Goal: Information Seeking & Learning: Learn about a topic

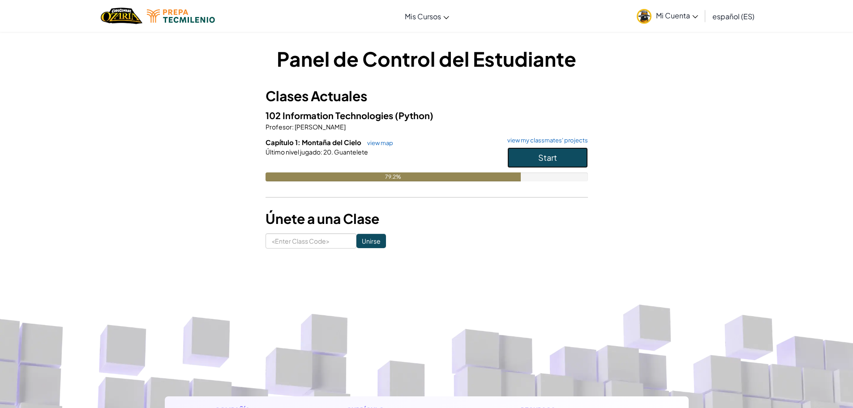
click at [548, 158] on span "Start" at bounding box center [547, 157] width 19 height 10
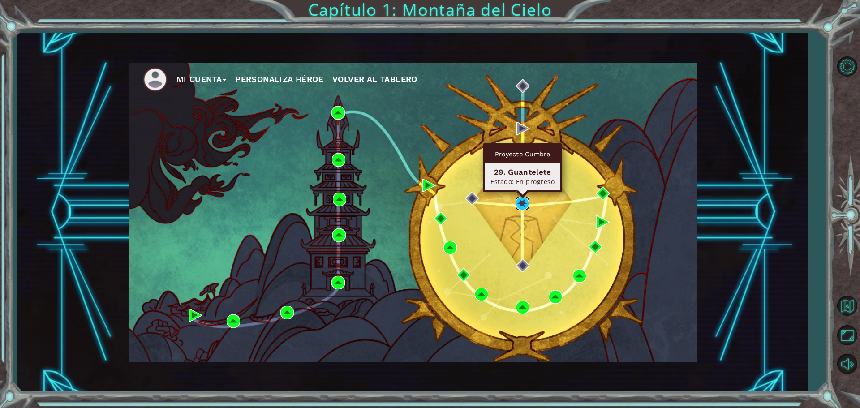
click at [516, 206] on img at bounding box center [521, 203] width 13 height 13
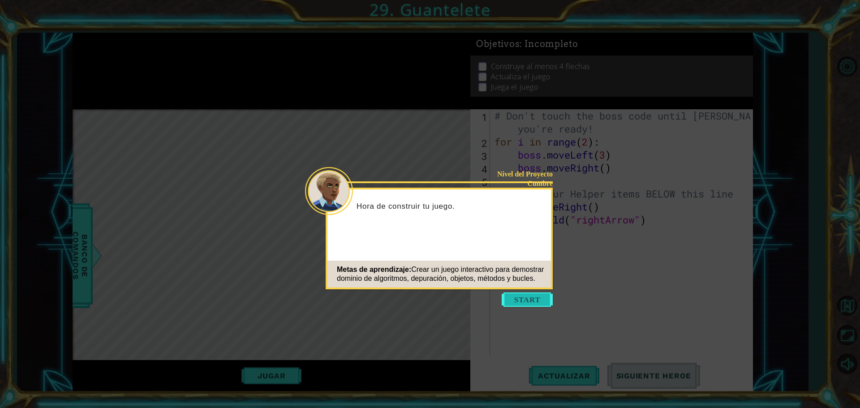
click at [522, 300] on button "Start" at bounding box center [526, 299] width 51 height 14
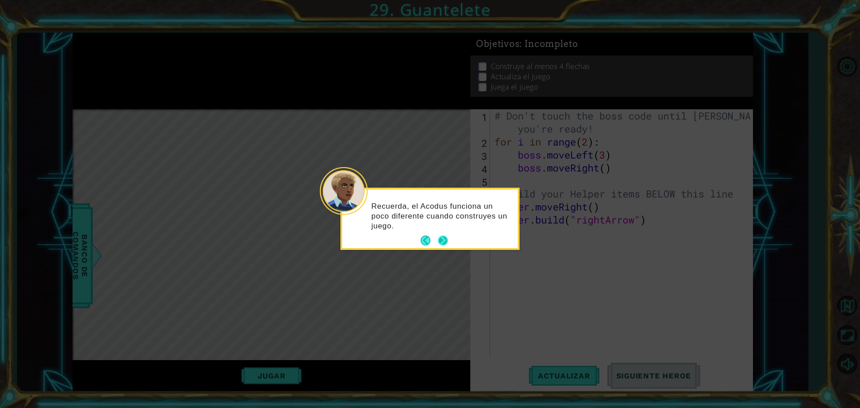
click at [443, 241] on button "Next" at bounding box center [442, 240] width 13 height 13
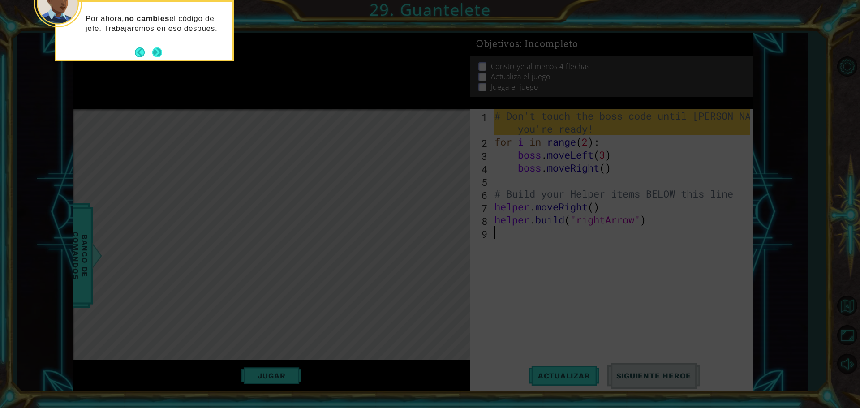
click at [158, 59] on button "Next" at bounding box center [157, 52] width 17 height 17
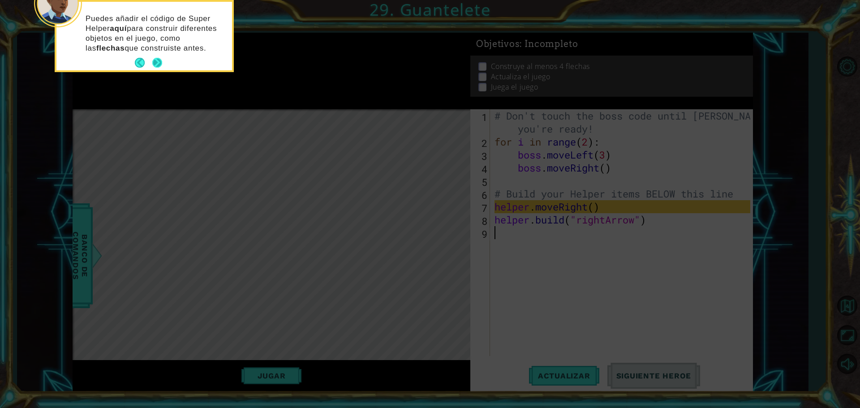
click at [158, 56] on button "Next" at bounding box center [157, 62] width 13 height 13
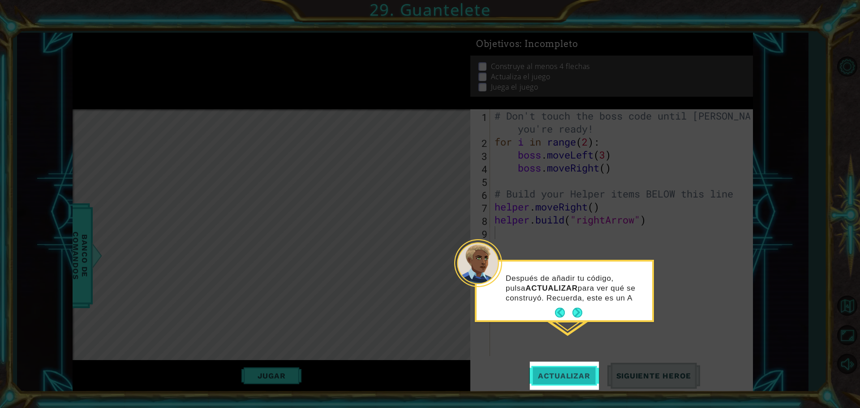
click at [557, 388] on button "Actualizar" at bounding box center [564, 375] width 70 height 28
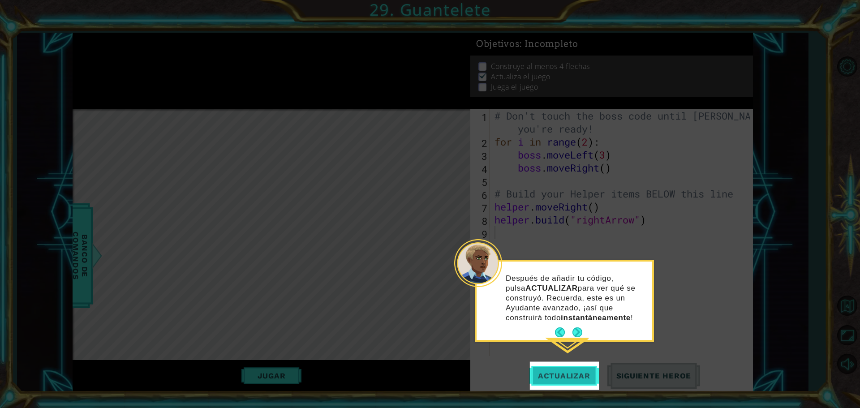
click at [570, 370] on button "Actualizar" at bounding box center [564, 375] width 70 height 28
click at [560, 379] on span "Actualizar" at bounding box center [564, 375] width 70 height 9
click at [576, 334] on button "Next" at bounding box center [577, 332] width 10 height 10
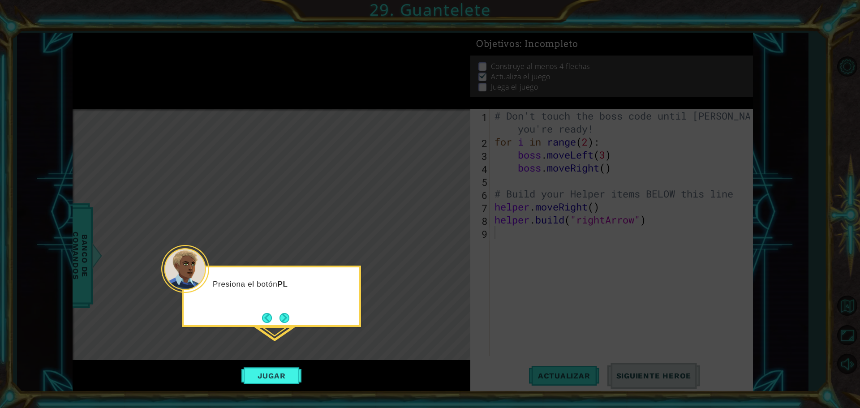
click at [248, 385] on icon at bounding box center [430, 204] width 860 height 408
click at [275, 372] on button "Jugar" at bounding box center [271, 375] width 60 height 17
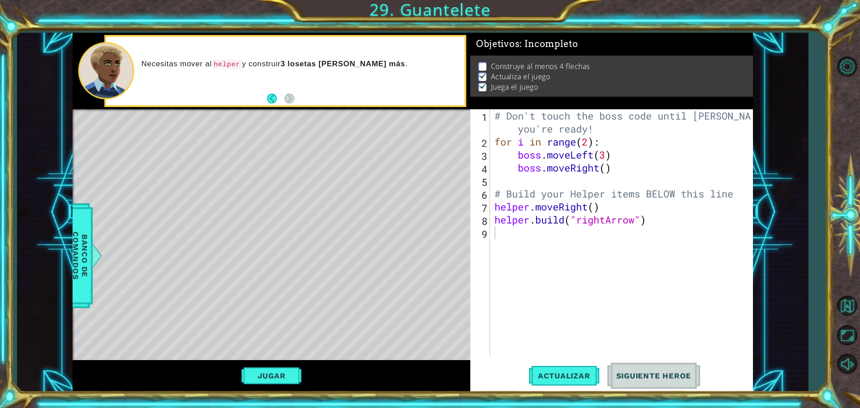
click at [302, 103] on div "Necesitas mover al helper y construir 3 losetas [PERSON_NAME] más ." at bounding box center [285, 71] width 358 height 68
click at [505, 245] on div "# Don't touch the boss code until [PERSON_NAME] says you're ready! for i in ran…" at bounding box center [623, 252] width 262 height 286
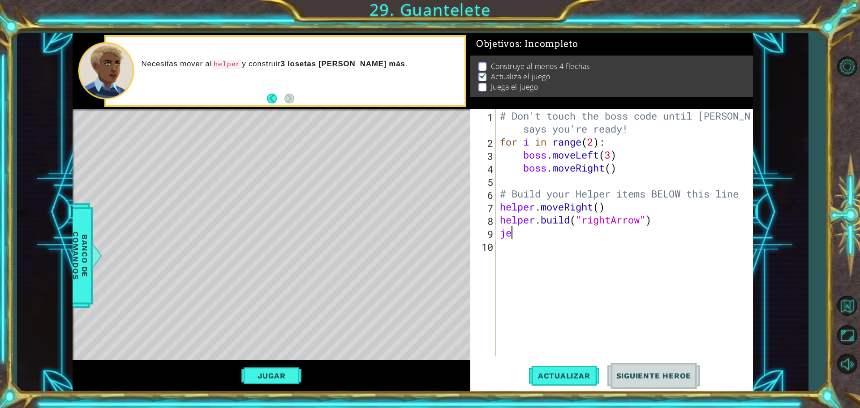
type textarea "j"
type textarea "[DOMAIN_NAME]("rightArrow")"
click at [516, 248] on div "# Don't touch the boss code until [PERSON_NAME] says you're ready! for i in ran…" at bounding box center [626, 252] width 257 height 286
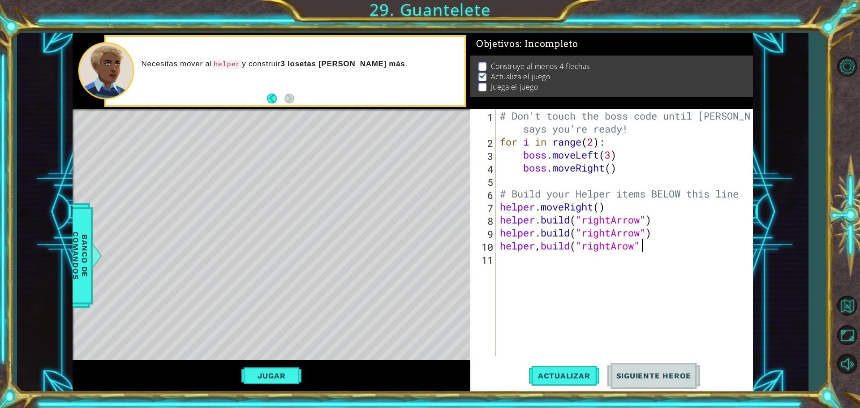
type textarea "helper,build("rightArow")"
click at [544, 264] on div "# Don't touch the boss code until [PERSON_NAME] says you're ready! for i in ran…" at bounding box center [626, 252] width 257 height 286
type textarea "[DOMAIN_NAME]("rightArrow")"
click at [505, 226] on div "# Don't touch the boss code until [PERSON_NAME] says you're ready! for i in ran…" at bounding box center [626, 252] width 257 height 286
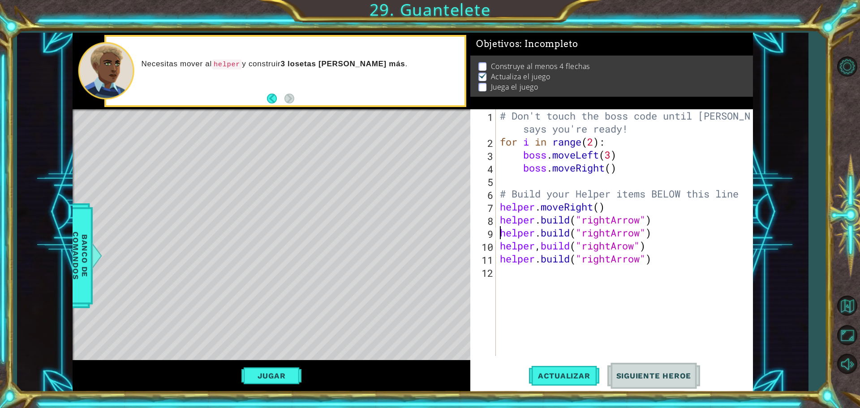
click at [500, 228] on div "# Don't touch the boss code until [PERSON_NAME] says you're ready! for i in ran…" at bounding box center [626, 252] width 257 height 286
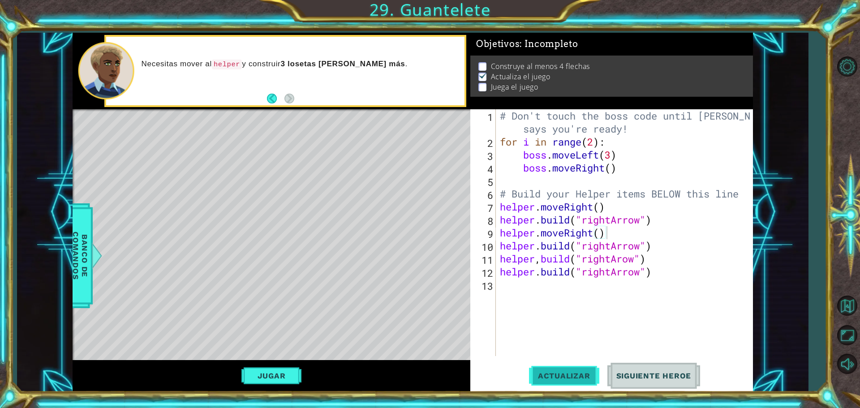
click at [578, 378] on span "Actualizar" at bounding box center [564, 375] width 70 height 9
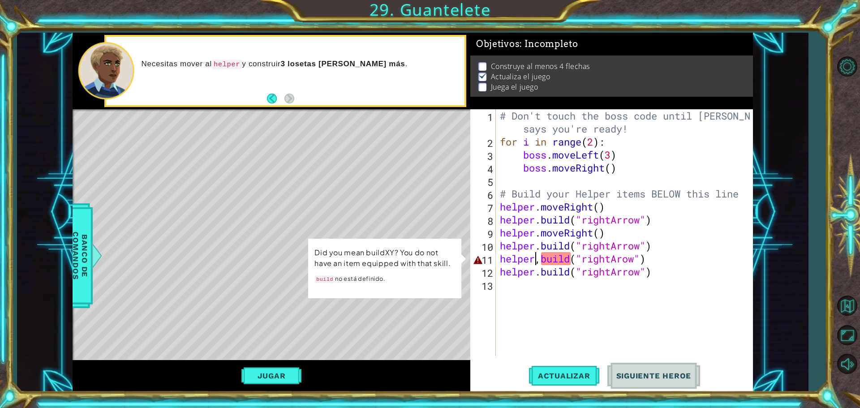
click at [535, 257] on div "# Don't touch the boss code until [PERSON_NAME] says you're ready! for i in ran…" at bounding box center [626, 252] width 257 height 286
click at [541, 257] on div "# Don't touch the boss code until [PERSON_NAME] says you're ready! for i in ran…" at bounding box center [626, 252] width 257 height 286
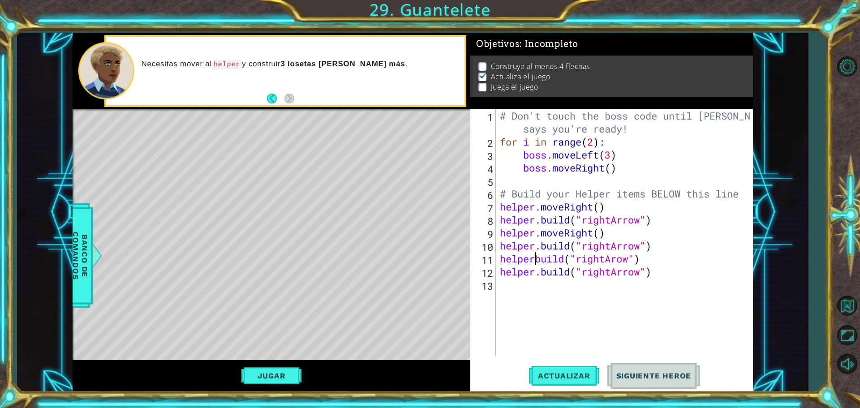
scroll to position [0, 2]
click at [548, 376] on span "Actualizar" at bounding box center [564, 375] width 70 height 9
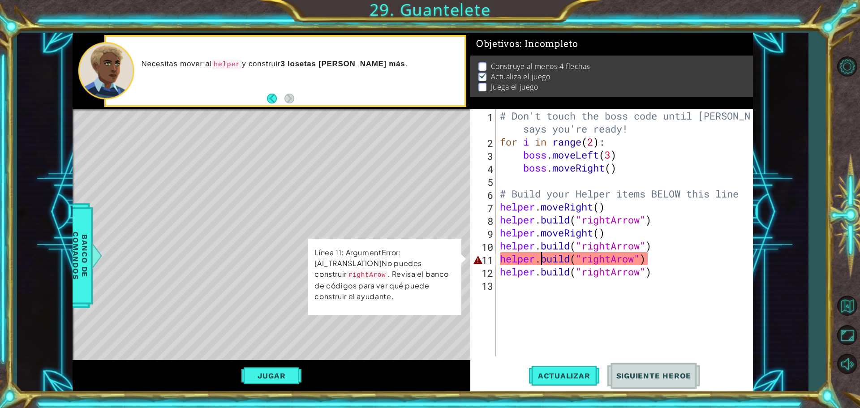
click at [539, 262] on div "# Don't touch the boss code until [PERSON_NAME] says you're ready! for i in ran…" at bounding box center [626, 252] width 257 height 286
click at [509, 356] on div "[DOMAIN_NAME]("rightArow") 1 2 3 4 5 6 7 8 9 10 11 12 13 # Don't touch the boss…" at bounding box center [611, 250] width 282 height 282
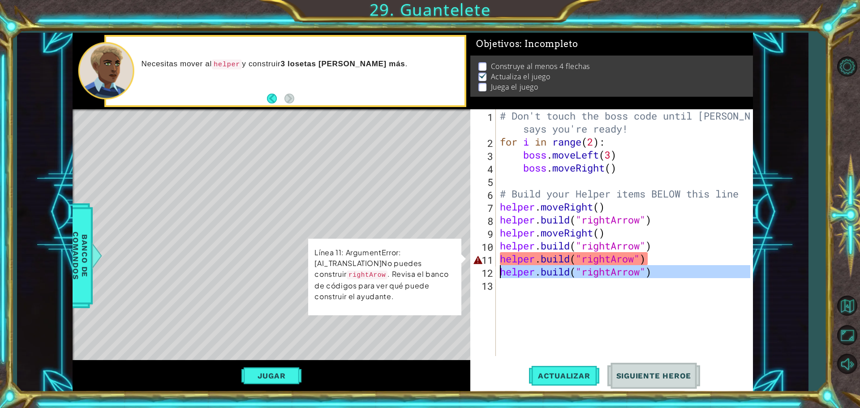
click at [477, 267] on div "12" at bounding box center [484, 272] width 24 height 13
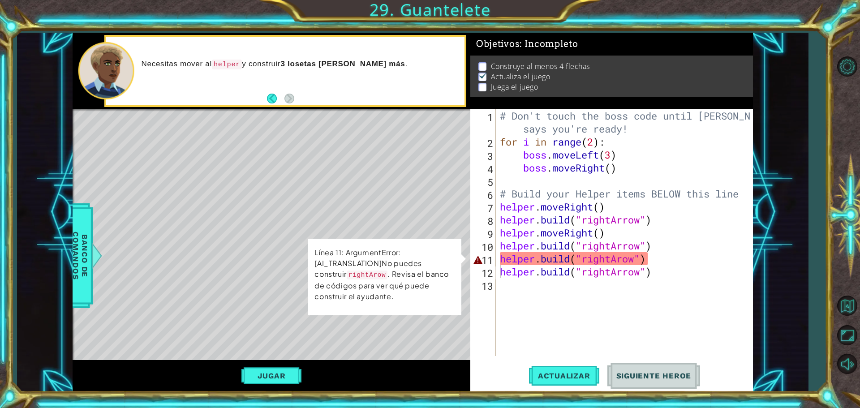
drag, startPoint x: 94, startPoint y: 254, endPoint x: 242, endPoint y: 267, distance: 149.2
click at [199, 268] on div "helper methods moveLeft(steps) moveRight(steps) moveUp(steps) moveDown(steps) b…" at bounding box center [413, 212] width 680 height 359
click at [622, 259] on div "# Don't touch the boss code until [PERSON_NAME] says you're ready! for i in ran…" at bounding box center [626, 252] width 257 height 286
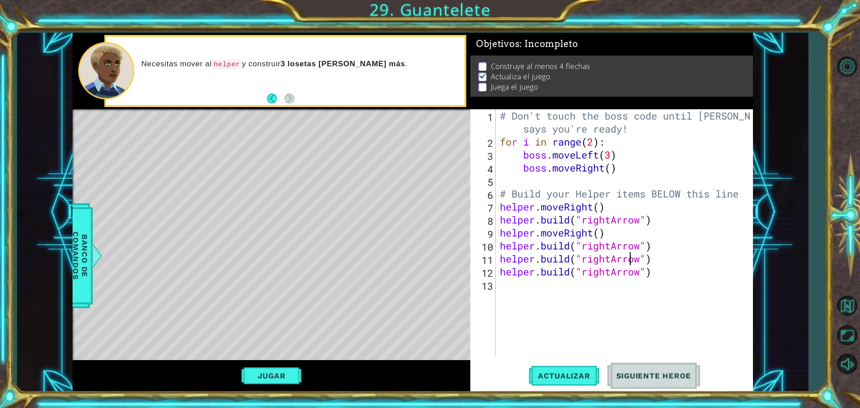
scroll to position [0, 6]
type textarea "[DOMAIN_NAME]("rightArrow")"
click at [545, 374] on span "Actualizar" at bounding box center [564, 375] width 70 height 9
click at [554, 380] on span "Actualizar" at bounding box center [564, 375] width 70 height 9
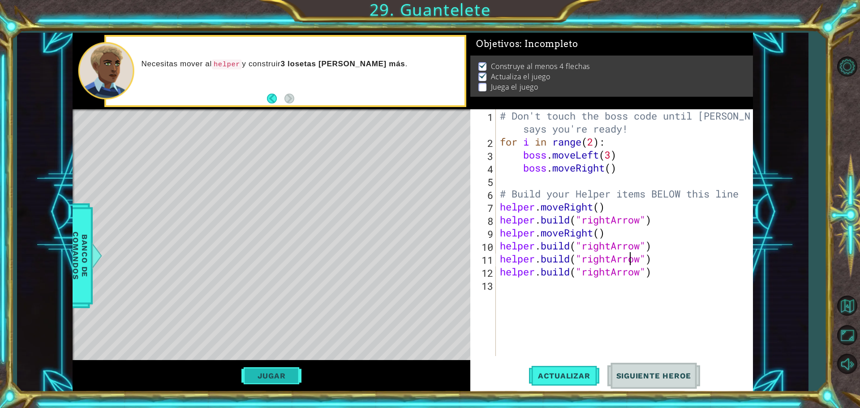
click at [271, 373] on button "Jugar" at bounding box center [271, 375] width 60 height 17
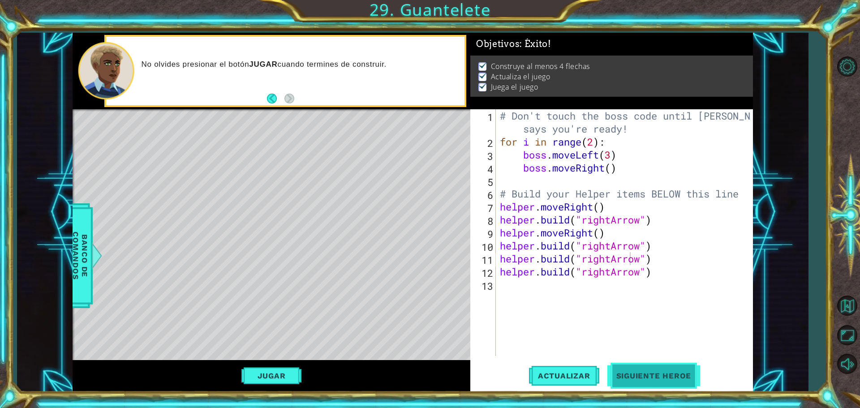
click at [616, 366] on button "Siguiente Heroe" at bounding box center [653, 375] width 93 height 28
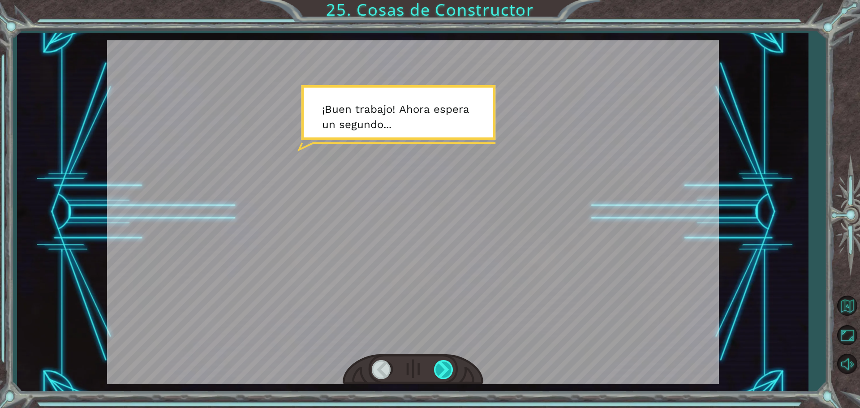
click at [439, 372] on div at bounding box center [444, 369] width 20 height 18
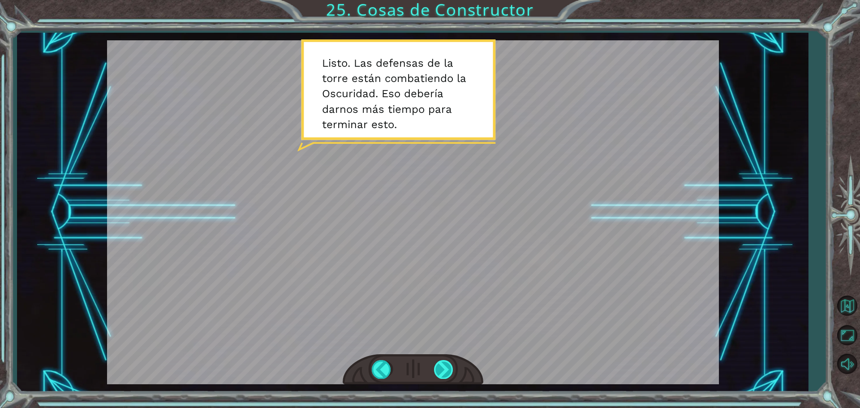
click at [439, 372] on div at bounding box center [444, 369] width 20 height 18
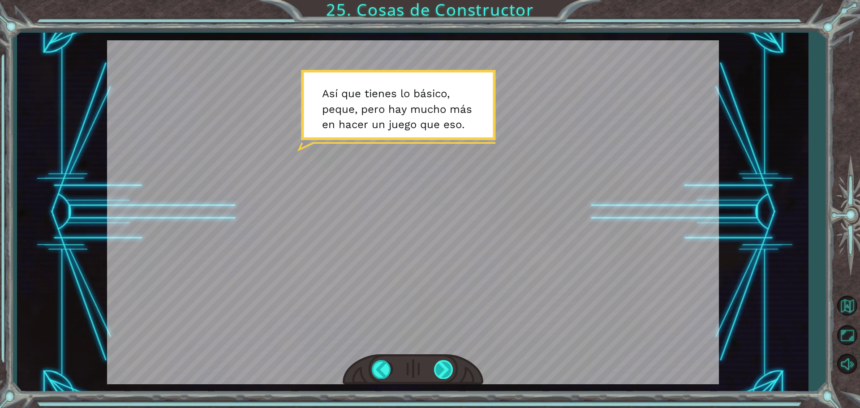
click at [439, 372] on div at bounding box center [444, 369] width 20 height 18
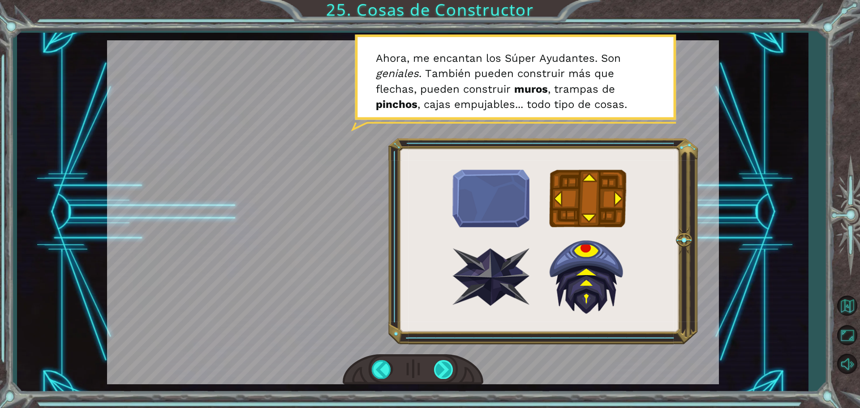
click at [439, 372] on div at bounding box center [444, 369] width 20 height 18
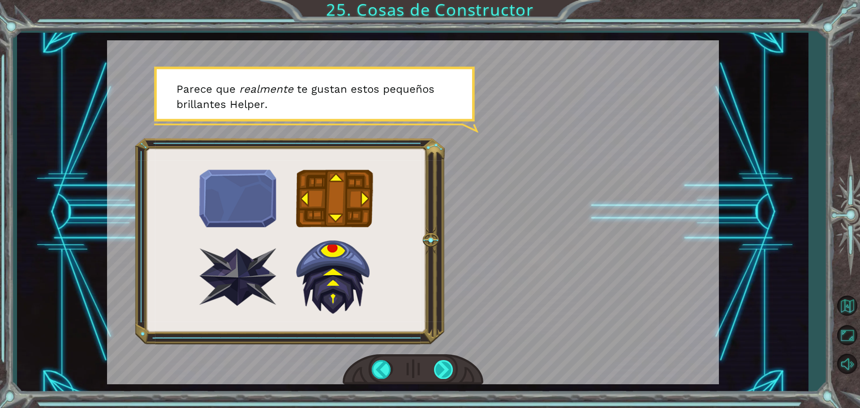
click at [439, 372] on div at bounding box center [444, 369] width 20 height 18
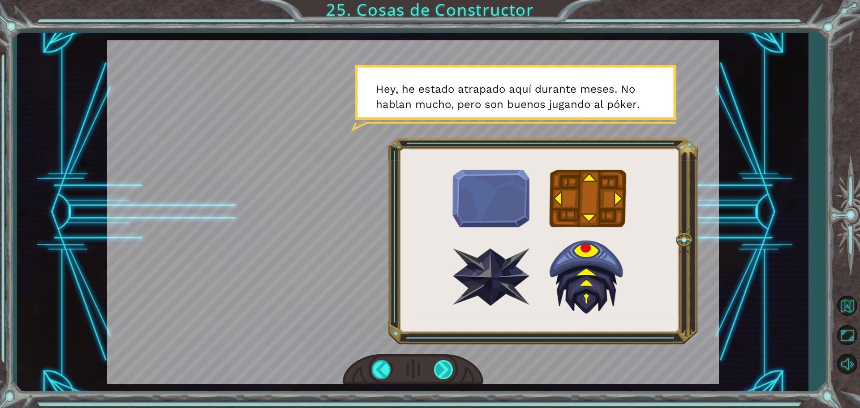
click at [439, 372] on div at bounding box center [444, 369] width 20 height 18
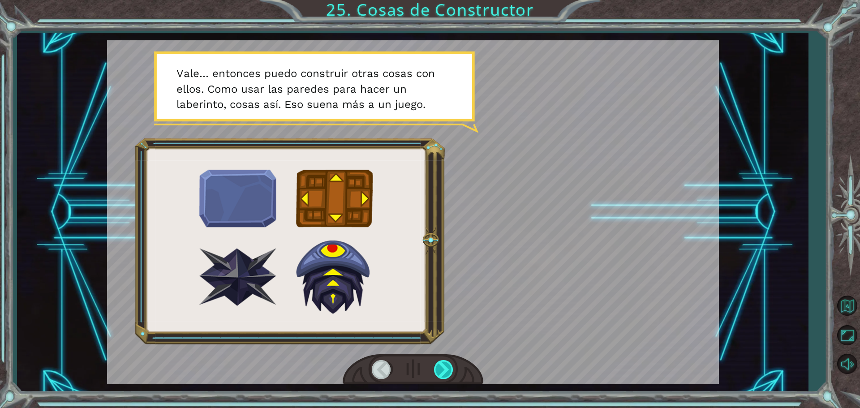
click at [439, 372] on div at bounding box center [444, 369] width 20 height 18
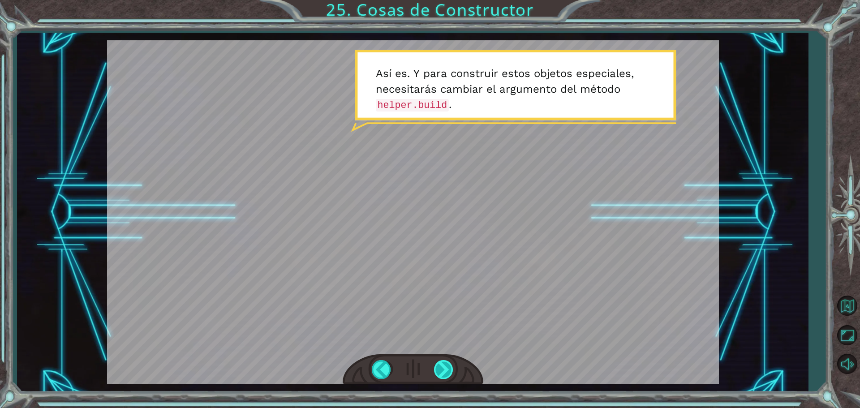
click at [439, 372] on div at bounding box center [444, 369] width 20 height 18
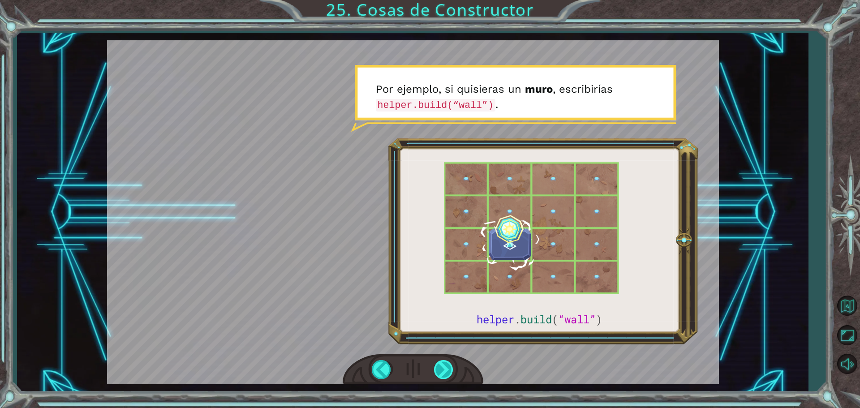
click at [439, 372] on div at bounding box center [444, 369] width 20 height 18
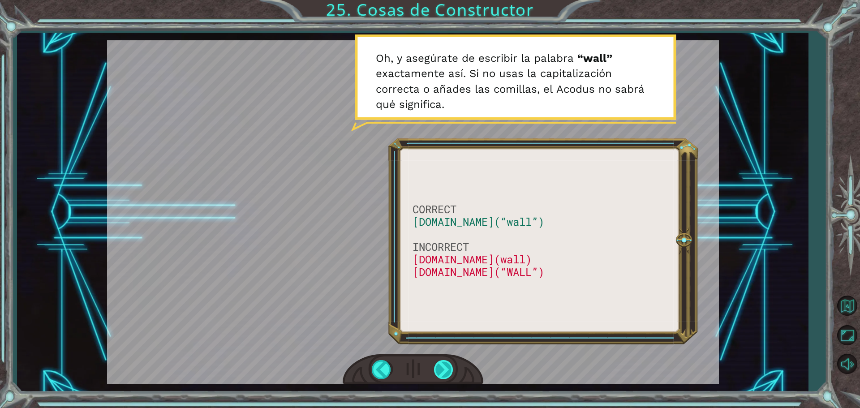
click at [451, 375] on div at bounding box center [444, 369] width 20 height 18
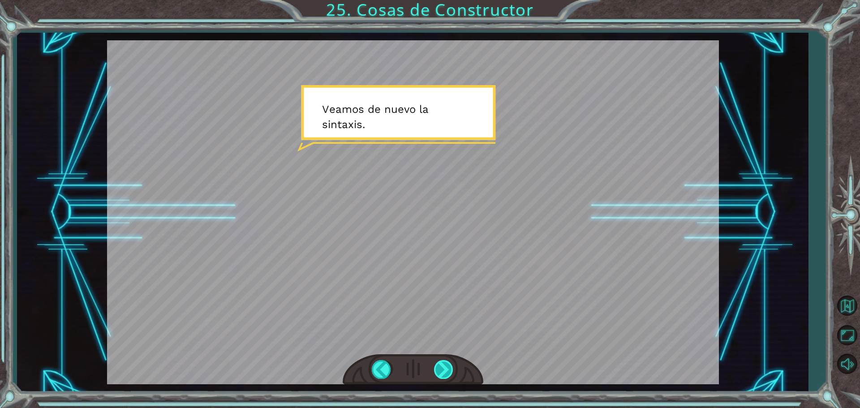
click at [451, 375] on div at bounding box center [444, 369] width 20 height 18
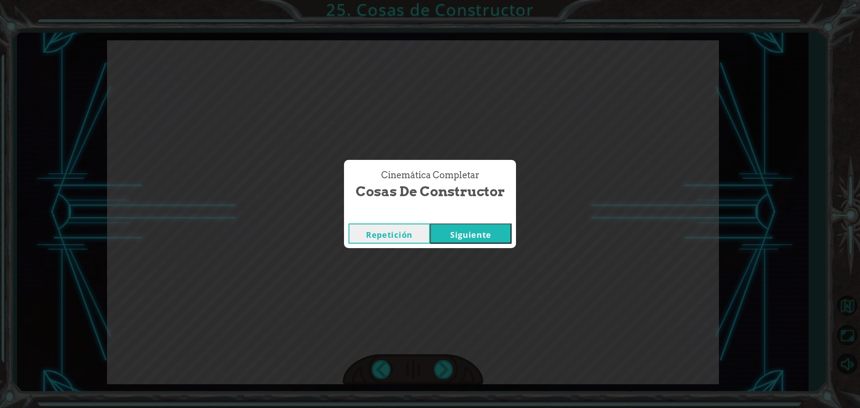
click at [480, 239] on button "Siguiente" at bounding box center [470, 233] width 81 height 20
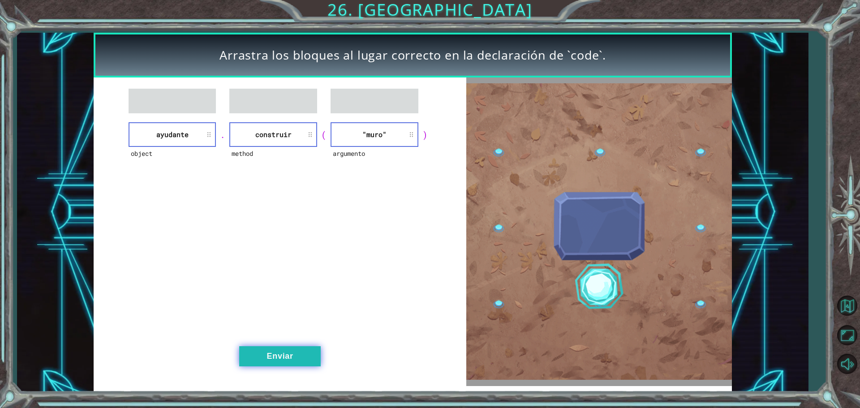
click at [268, 350] on button "Enviar" at bounding box center [279, 356] width 81 height 20
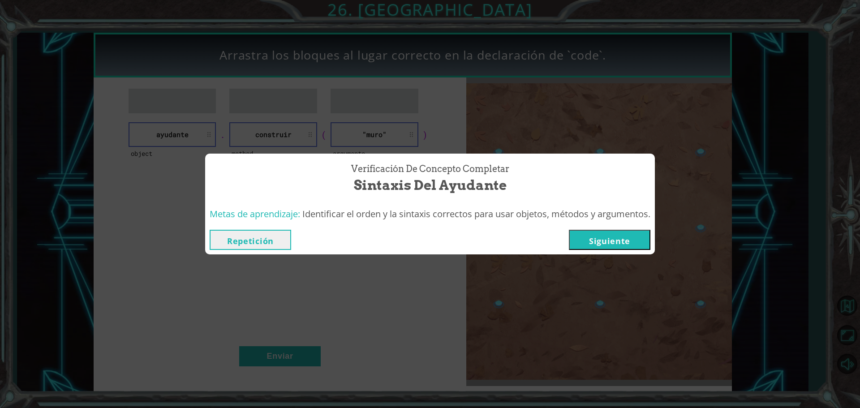
click at [615, 245] on button "Siguiente" at bounding box center [609, 240] width 81 height 20
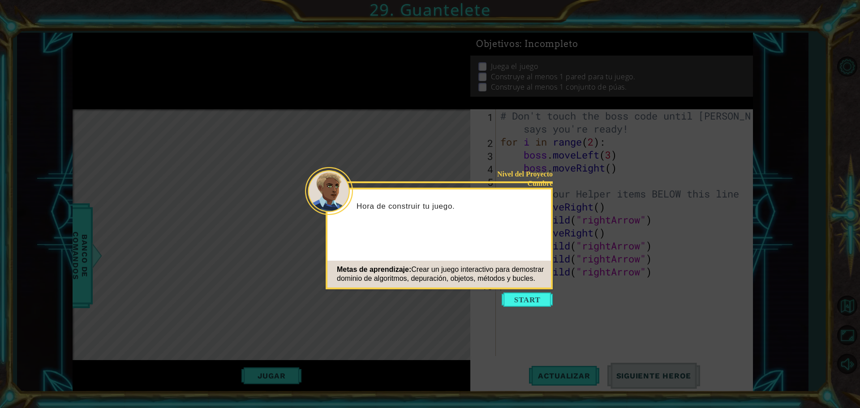
click at [530, 291] on icon at bounding box center [430, 204] width 860 height 408
click at [526, 300] on button "Start" at bounding box center [526, 299] width 51 height 14
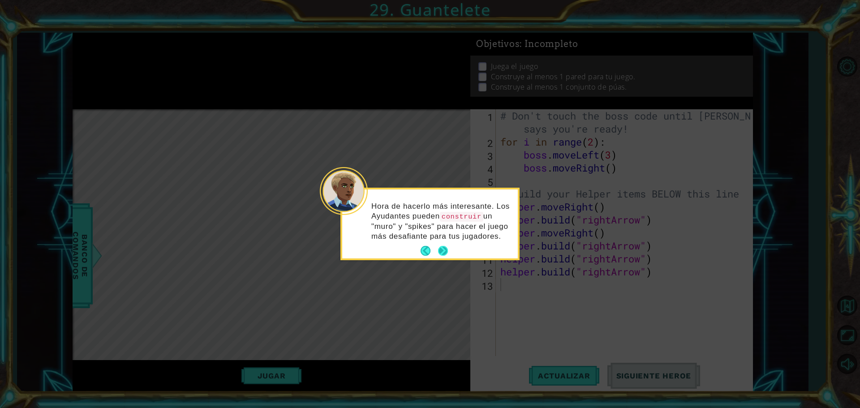
click at [443, 252] on button "Next" at bounding box center [442, 250] width 13 height 13
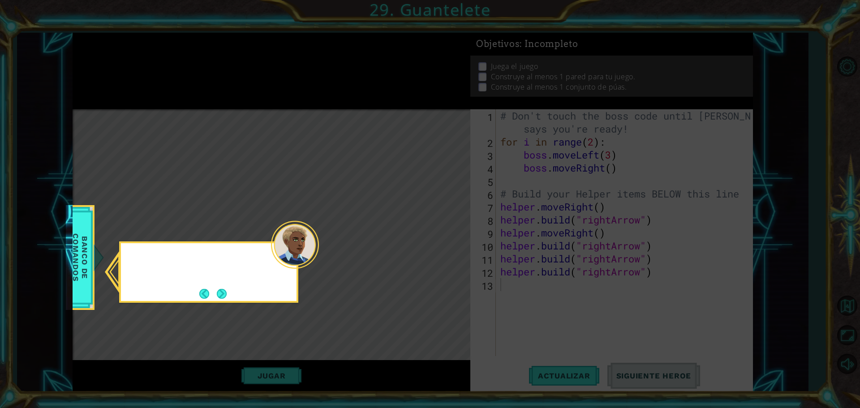
click at [443, 252] on icon at bounding box center [430, 204] width 860 height 408
click at [244, 278] on div "En el CODE BANK , ve a" at bounding box center [208, 264] width 175 height 35
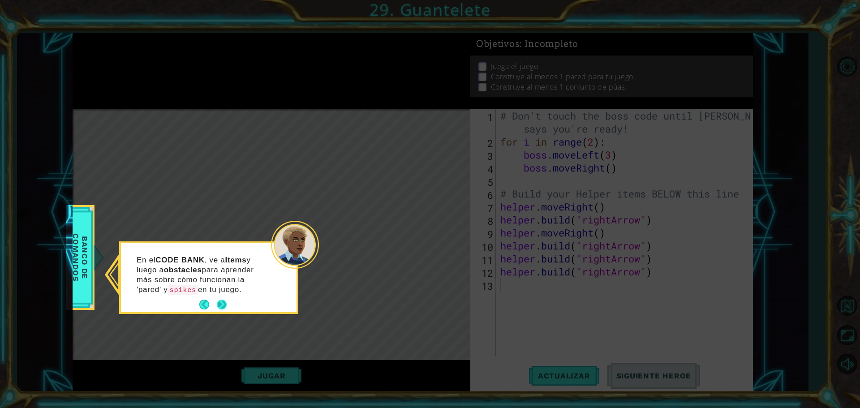
click at [223, 307] on button "Next" at bounding box center [221, 304] width 10 height 10
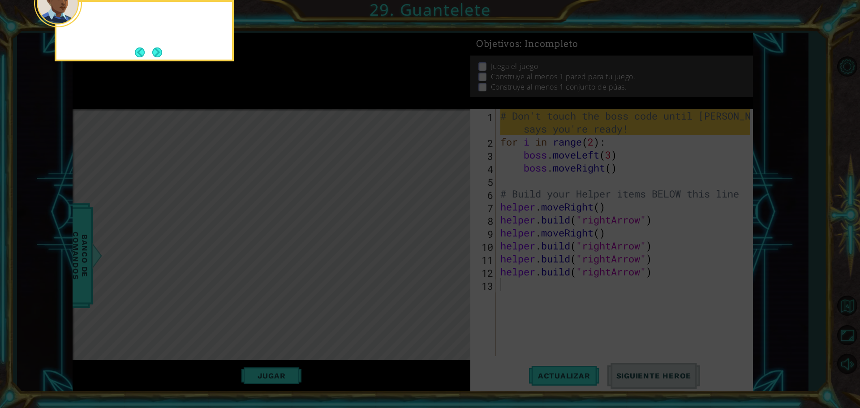
click at [223, 307] on icon at bounding box center [430, 60] width 860 height 693
click at [156, 48] on button "Next" at bounding box center [157, 52] width 12 height 12
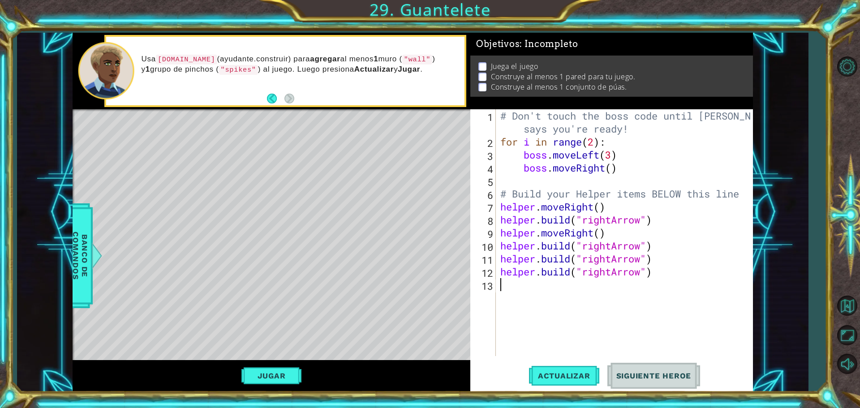
click at [516, 288] on div "# Don't touch the boss code until [PERSON_NAME] says you're ready! for i in ran…" at bounding box center [626, 252] width 256 height 286
type textarea "[DOMAIN_NAME]("wall")"
click at [516, 288] on div "# Don't touch the boss code until [PERSON_NAME] says you're ready! for i in ran…" at bounding box center [626, 252] width 256 height 286
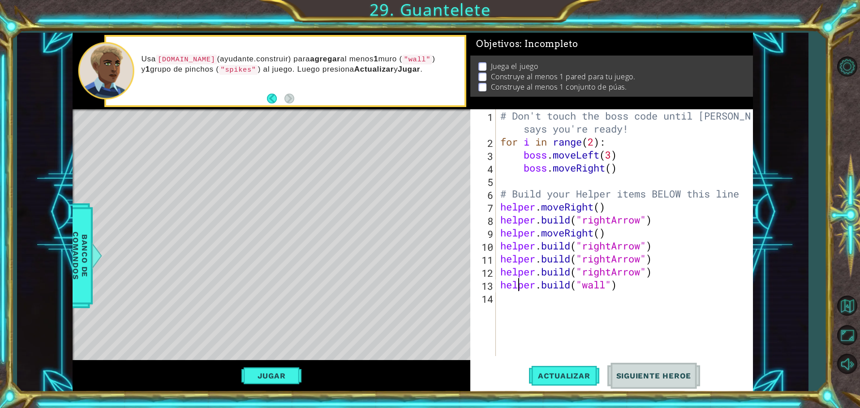
click at [517, 299] on div "# Don't touch the boss code until [PERSON_NAME] says you're ready! for i in ran…" at bounding box center [626, 252] width 256 height 286
click at [543, 381] on button "Actualizar" at bounding box center [564, 375] width 70 height 28
click at [281, 378] on button "Jugar" at bounding box center [271, 375] width 60 height 17
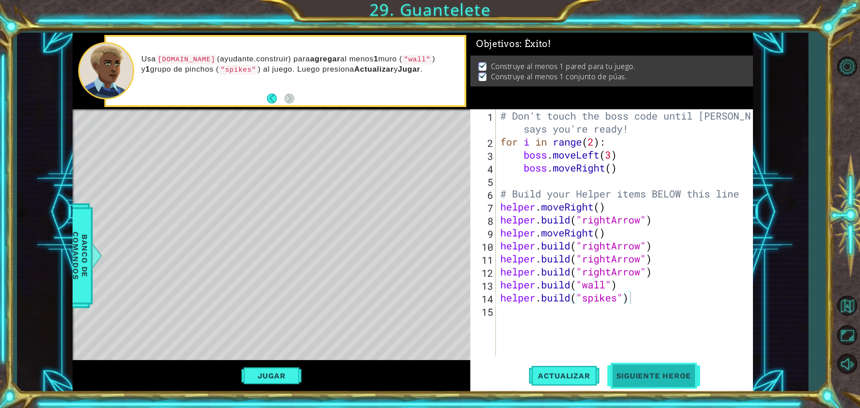
click at [639, 382] on button "Siguiente Heroe" at bounding box center [653, 375] width 93 height 28
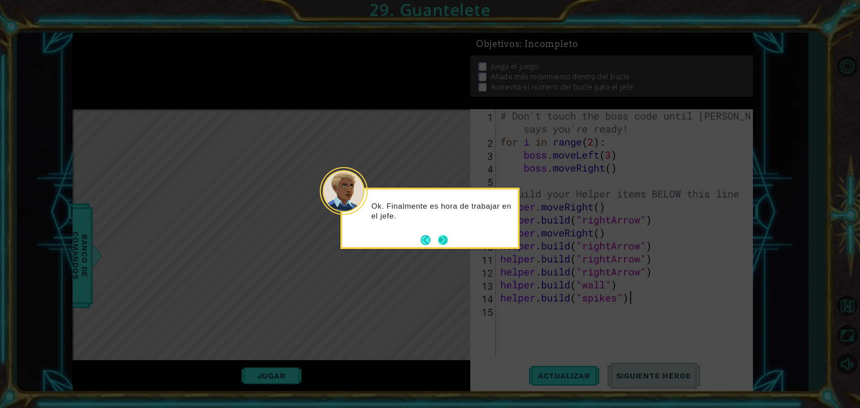
click at [447, 239] on button "Next" at bounding box center [442, 239] width 13 height 13
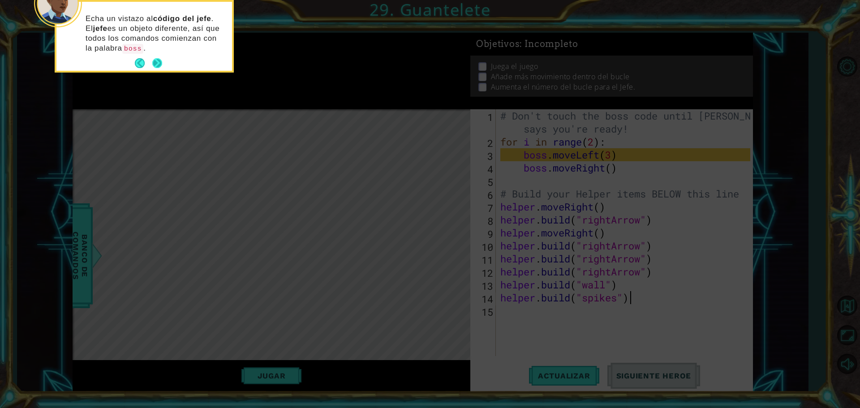
click at [160, 62] on button "Next" at bounding box center [157, 63] width 14 height 14
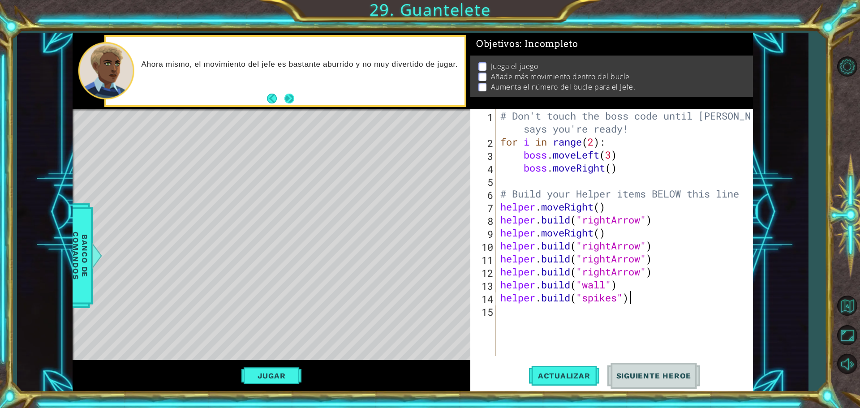
click at [291, 97] on button "Next" at bounding box center [289, 98] width 14 height 14
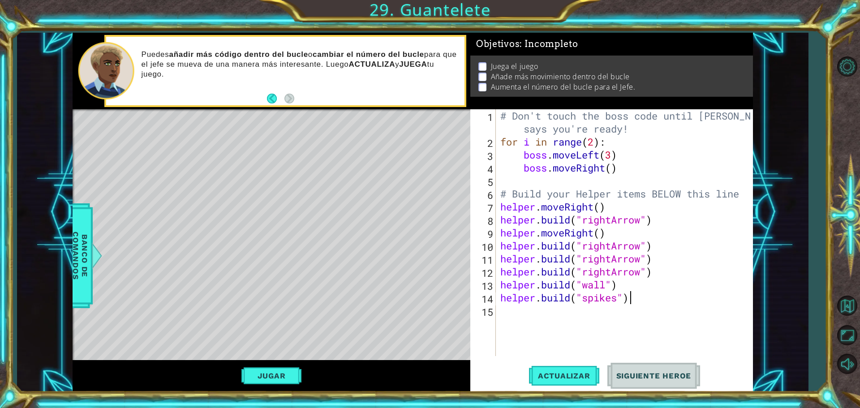
click at [616, 170] on div "# Don't touch the boss code until [PERSON_NAME] says you're ready! for i in ran…" at bounding box center [626, 252] width 256 height 286
click at [611, 170] on div "# Don't touch the boss code until [PERSON_NAME] says you're ready! for i in ran…" at bounding box center [626, 252] width 256 height 286
type textarea "boss.moveRight(6)"
click at [563, 178] on div "# Don't touch the boss code until [PERSON_NAME] says you're ready! for i in ran…" at bounding box center [626, 252] width 256 height 286
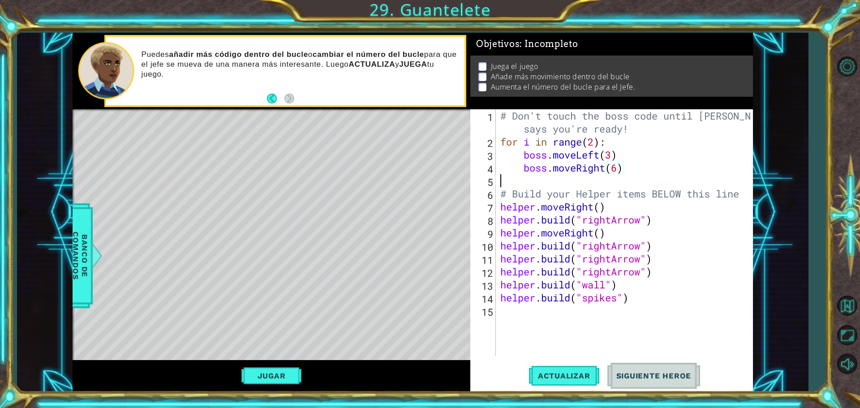
scroll to position [0, 0]
click at [643, 171] on div "# Don't touch the boss code until [PERSON_NAME] says you're ready! for i in ran…" at bounding box center [626, 252] width 256 height 286
type textarea "boss.moveRight(6)"
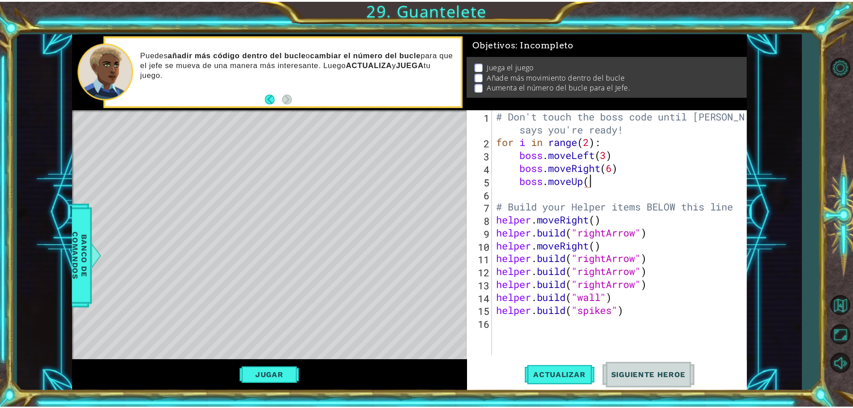
scroll to position [0, 4]
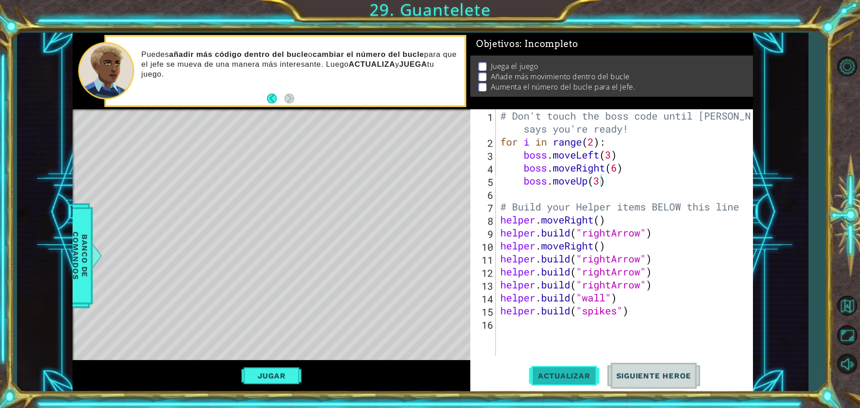
click at [587, 370] on button "Actualizar" at bounding box center [564, 375] width 70 height 28
click at [578, 371] on span "Actualizar" at bounding box center [564, 375] width 70 height 9
click at [599, 143] on div "# Don't touch the boss code until [PERSON_NAME] says you're ready! for i in ran…" at bounding box center [626, 252] width 256 height 286
click at [265, 371] on button "Jugar" at bounding box center [271, 375] width 60 height 17
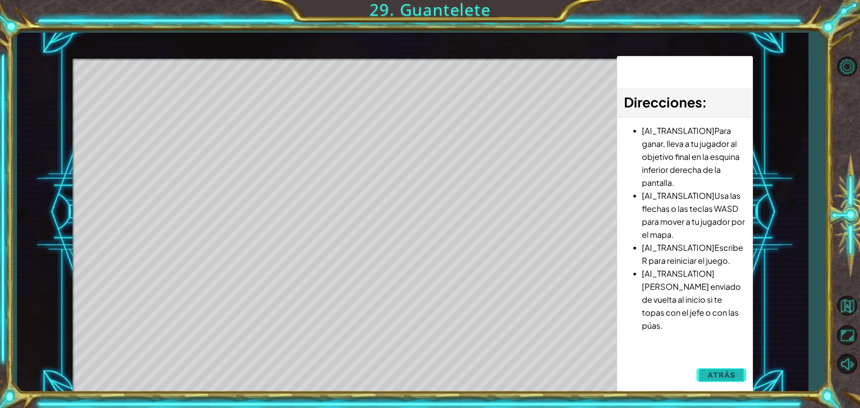
click at [737, 375] on button "Atrás" at bounding box center [721, 375] width 50 height 18
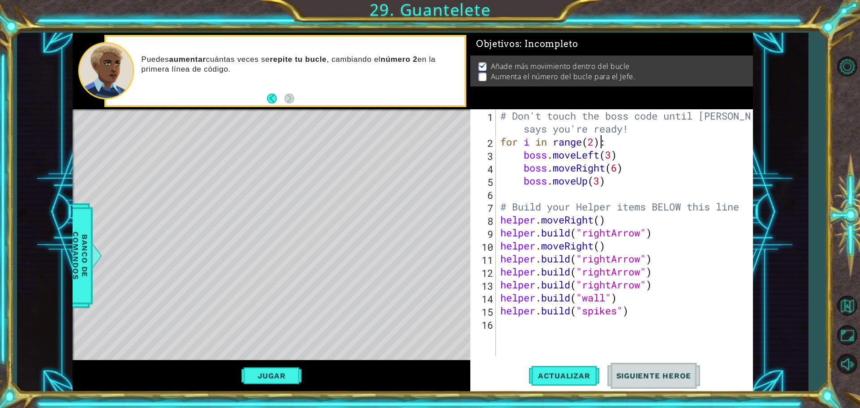
click at [592, 141] on div "# Don't touch the boss code until [PERSON_NAME] says you're ready! for i in ran…" at bounding box center [626, 252] width 256 height 286
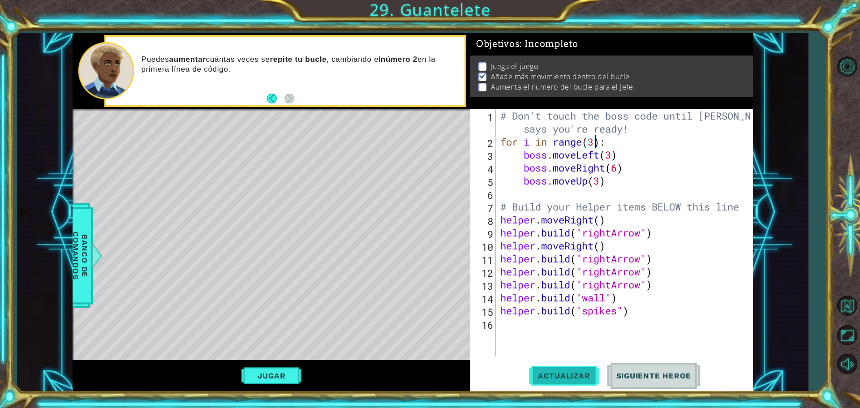
type textarea "for i in range(3):"
click at [544, 377] on span "Actualizar" at bounding box center [564, 375] width 70 height 9
click at [279, 373] on button "Jugar" at bounding box center [271, 375] width 60 height 17
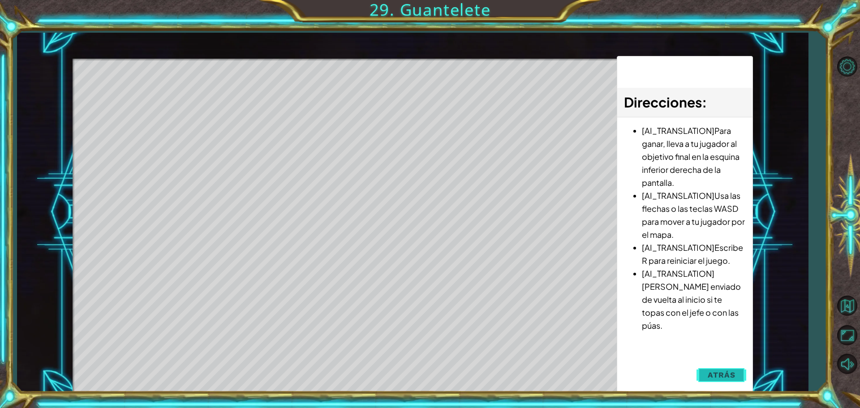
click at [718, 369] on button "Atrás" at bounding box center [721, 375] width 50 height 18
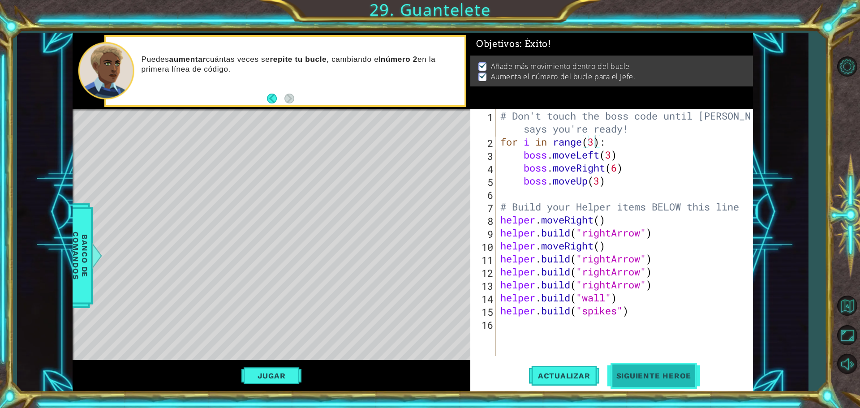
click at [638, 381] on button "Siguiente Heroe" at bounding box center [653, 374] width 93 height 28
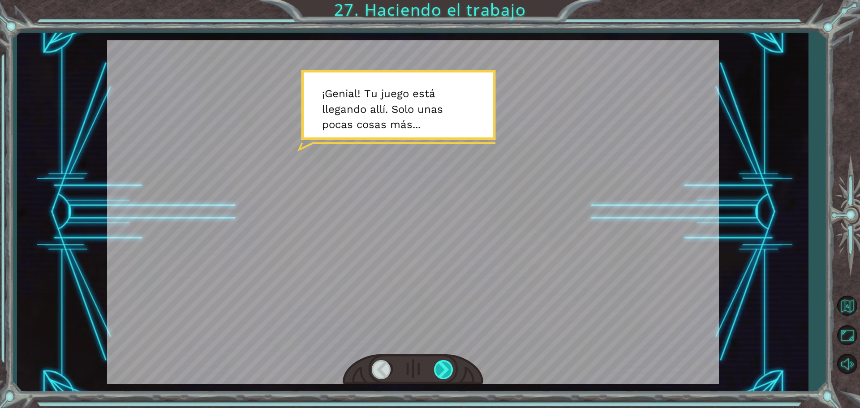
click at [444, 372] on div at bounding box center [444, 369] width 20 height 18
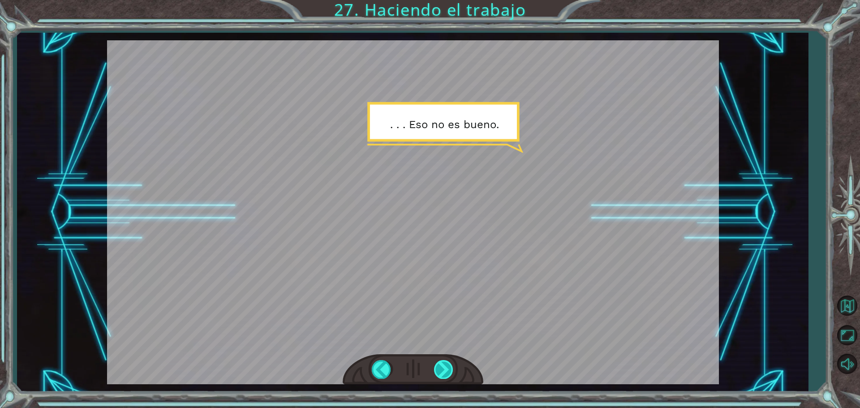
click at [444, 372] on div at bounding box center [444, 369] width 20 height 18
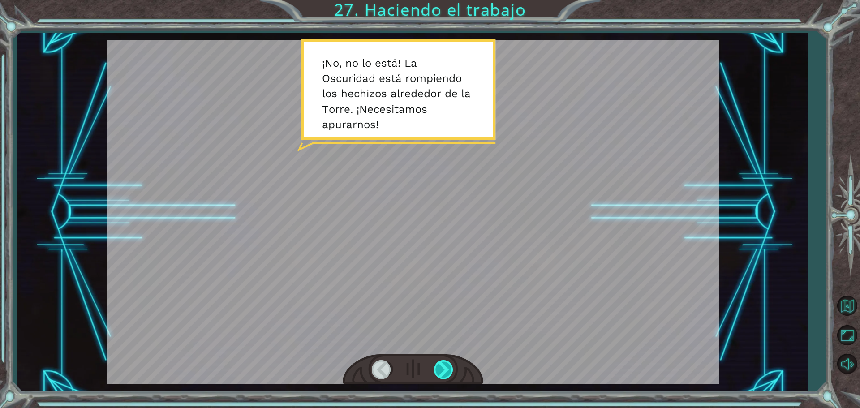
click at [444, 372] on div at bounding box center [444, 369] width 20 height 18
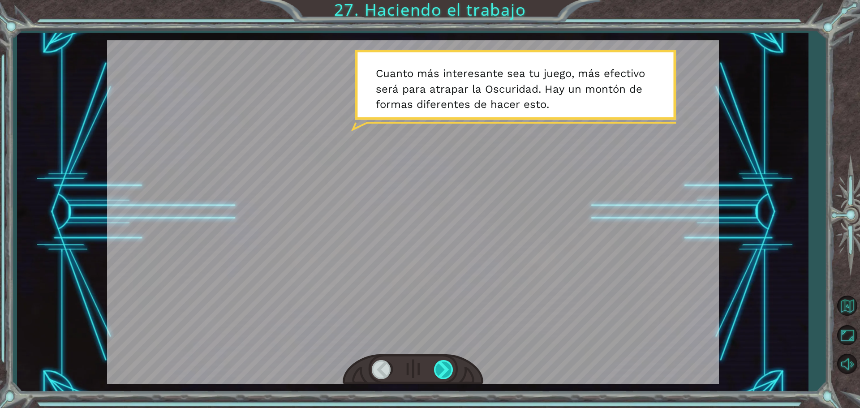
click at [444, 372] on div at bounding box center [444, 369] width 20 height 18
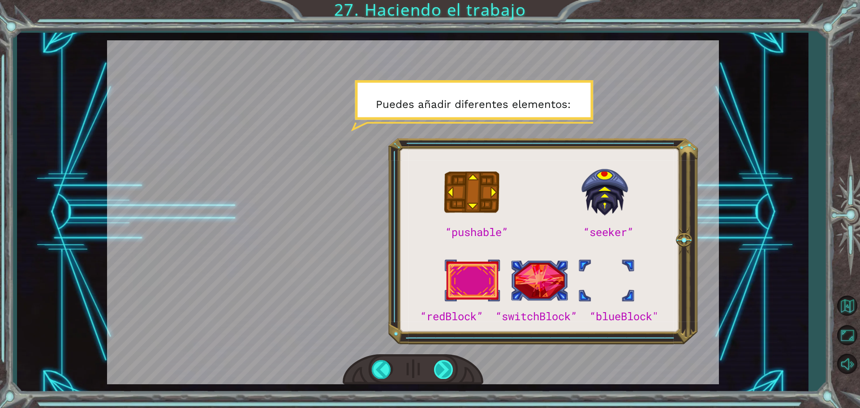
click at [444, 372] on div at bounding box center [444, 369] width 20 height 18
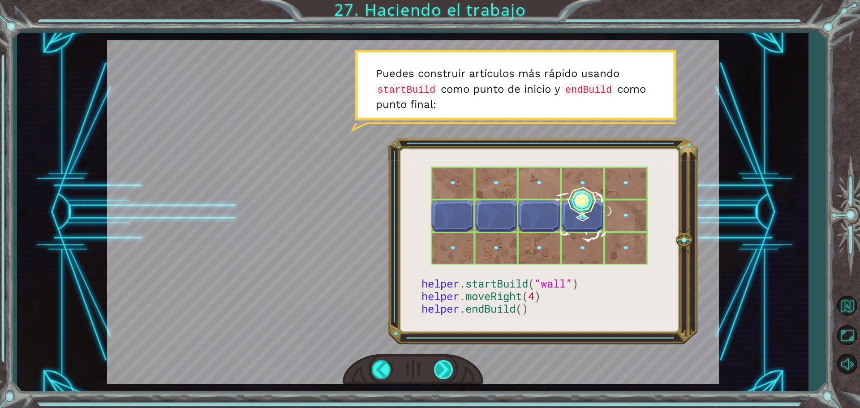
click at [444, 372] on div at bounding box center [444, 369] width 20 height 18
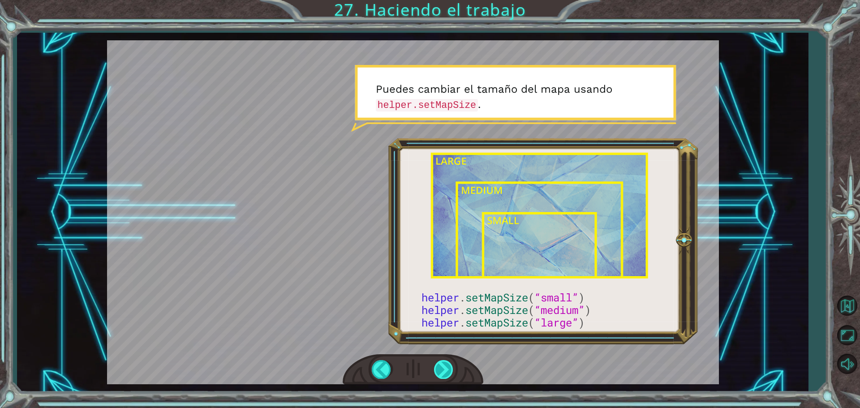
click at [444, 372] on div at bounding box center [444, 369] width 20 height 18
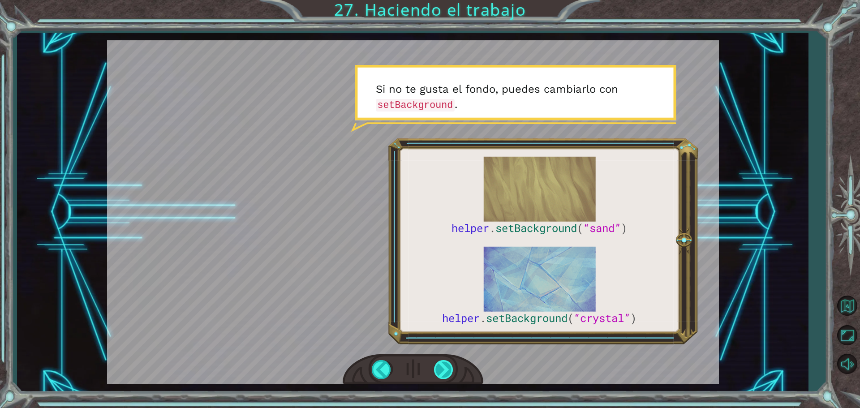
click at [444, 372] on div at bounding box center [444, 369] width 20 height 18
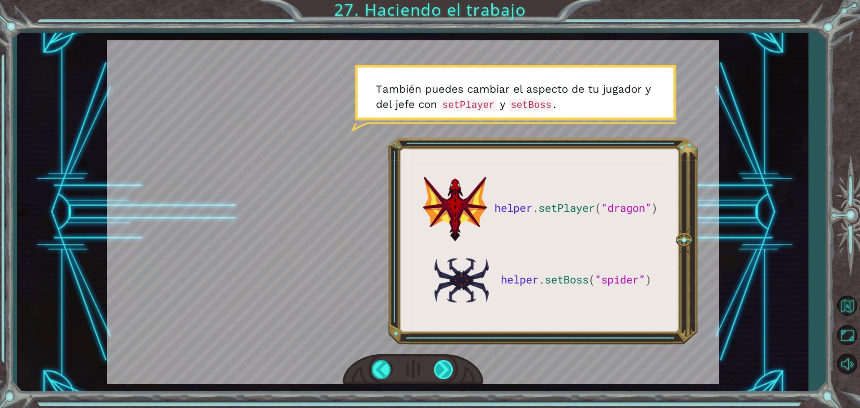
click at [444, 372] on div at bounding box center [444, 369] width 20 height 18
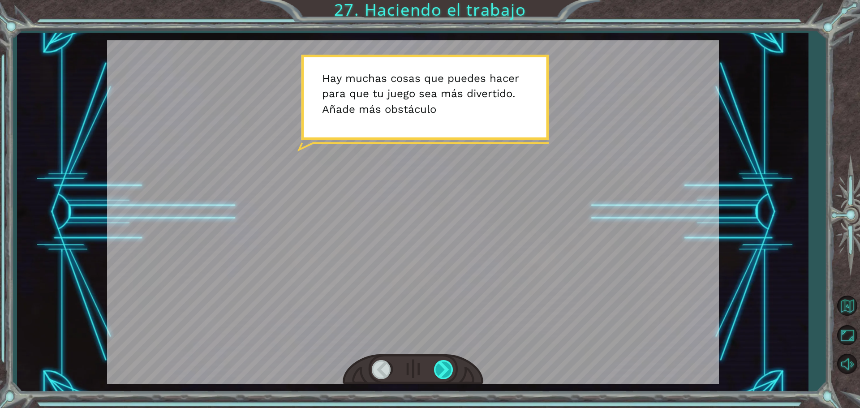
click at [444, 372] on div at bounding box center [444, 369] width 20 height 18
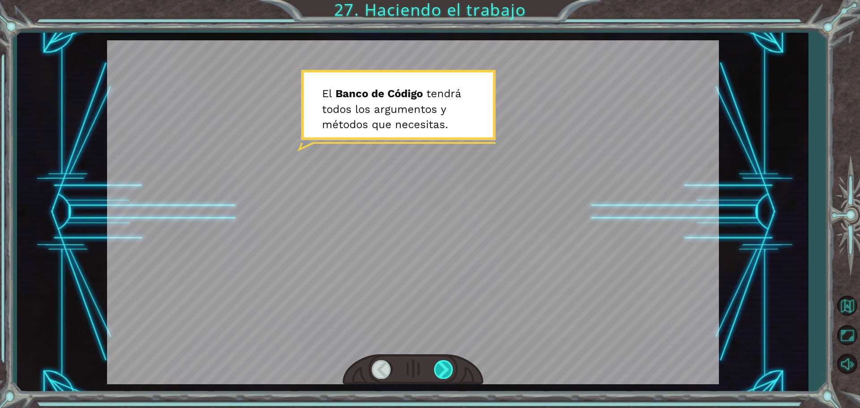
click at [444, 375] on div at bounding box center [444, 369] width 20 height 18
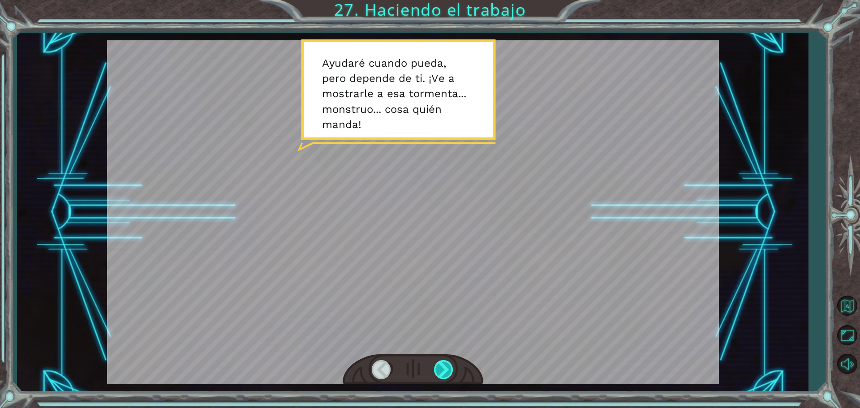
click at [444, 375] on div at bounding box center [444, 369] width 20 height 18
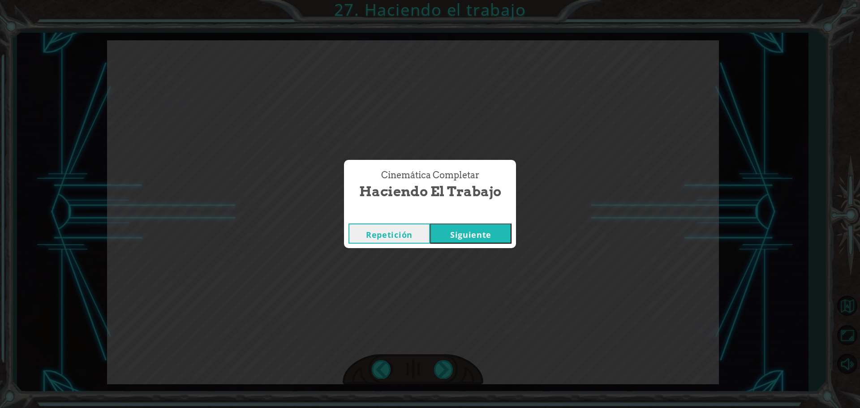
click at [466, 245] on div "Repetición [GEOGRAPHIC_DATA]" at bounding box center [430, 233] width 172 height 29
click at [467, 244] on div "Repetición [GEOGRAPHIC_DATA]" at bounding box center [430, 233] width 172 height 29
click at [465, 225] on button "Siguiente" at bounding box center [470, 233] width 81 height 20
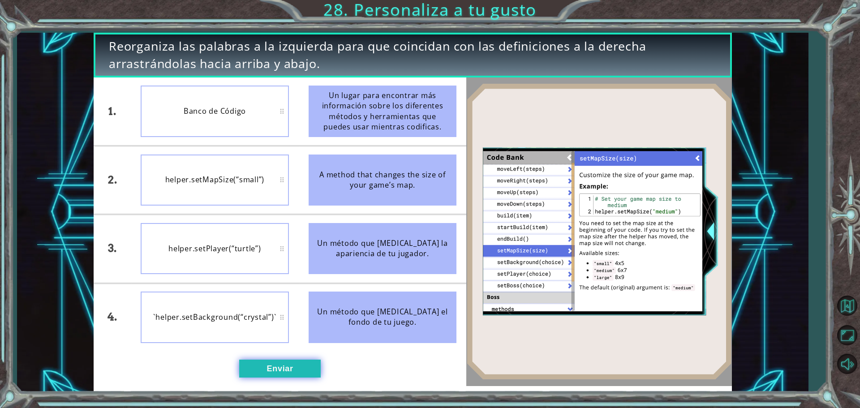
click at [263, 371] on button "Enviar" at bounding box center [279, 368] width 81 height 18
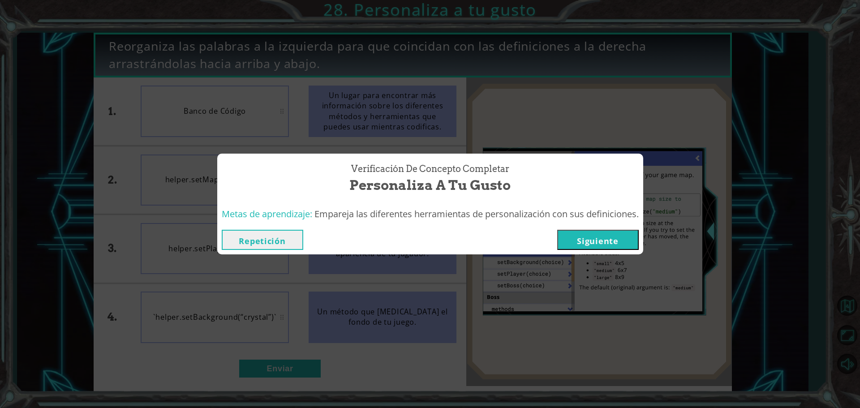
click at [599, 240] on button "Siguiente" at bounding box center [597, 240] width 81 height 20
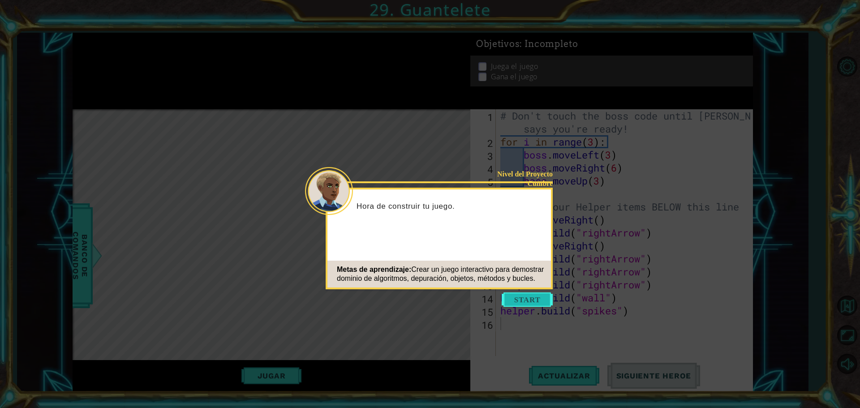
click at [548, 299] on button "Start" at bounding box center [526, 299] width 51 height 14
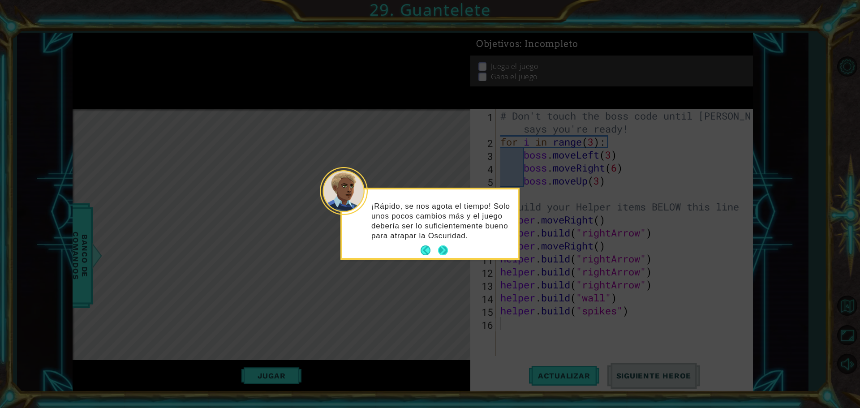
click at [444, 245] on button "Next" at bounding box center [443, 250] width 12 height 12
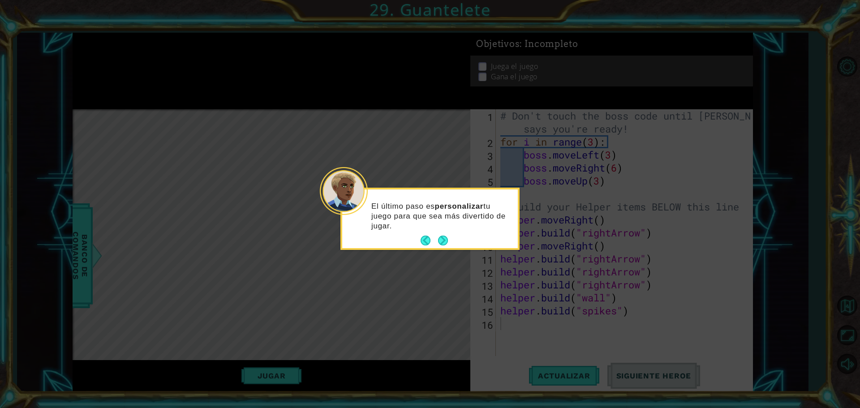
click at [444, 245] on button "Next" at bounding box center [443, 241] width 16 height 16
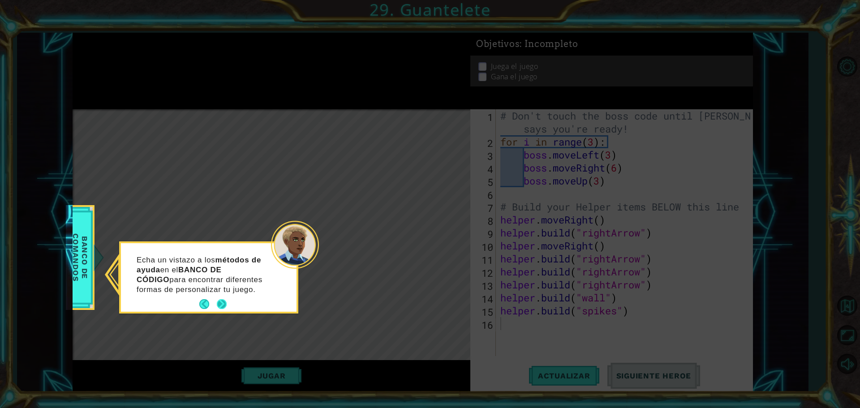
click at [219, 300] on button "Next" at bounding box center [221, 303] width 15 height 15
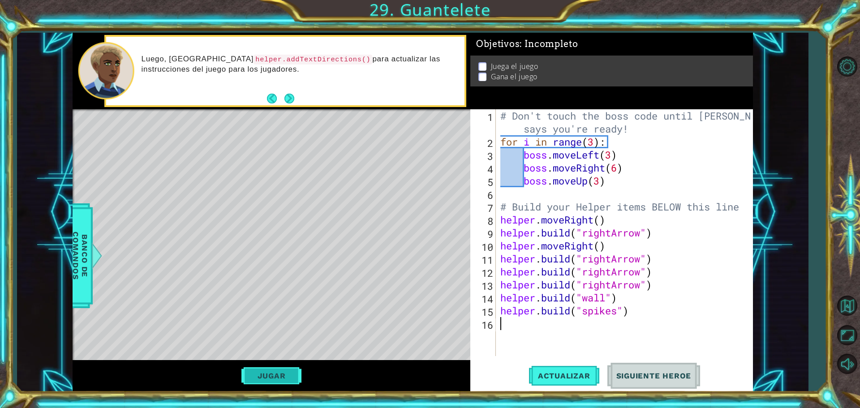
click at [277, 376] on button "Jugar" at bounding box center [271, 375] width 60 height 17
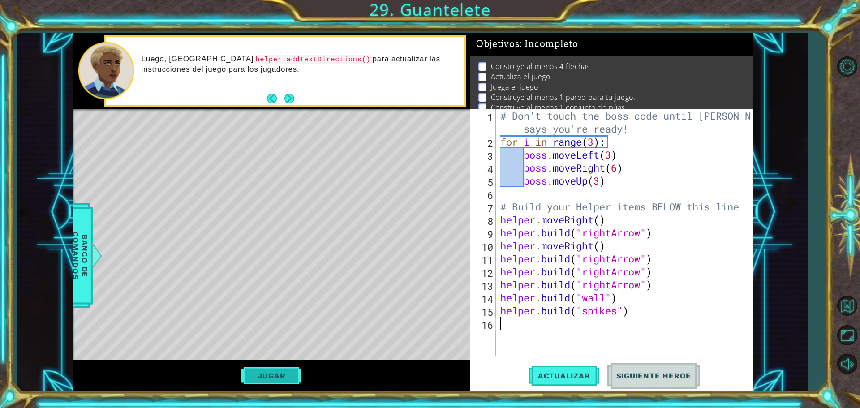
click at [273, 371] on body "1 ההההההההההההההההההההההההההההההההההההההההההההההההההההההההההההההההההההההההההההה…" at bounding box center [430, 204] width 860 height 408
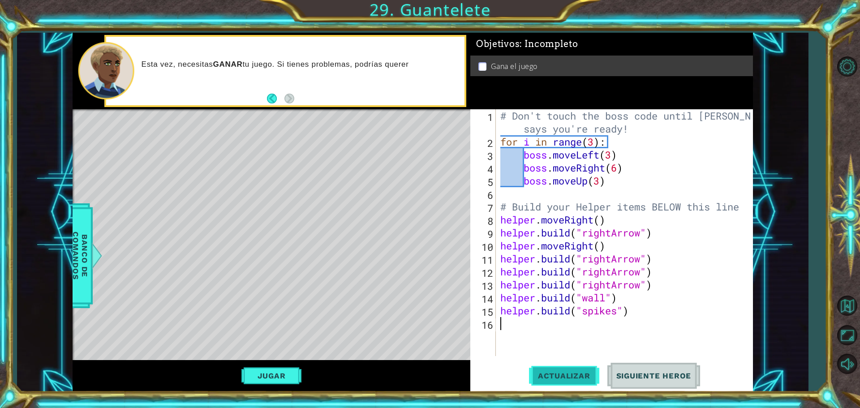
click at [554, 372] on span "Actualizar" at bounding box center [564, 375] width 70 height 9
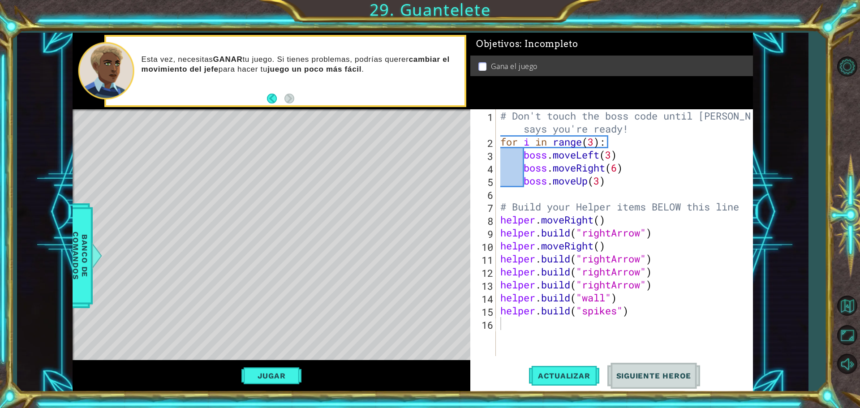
click at [280, 385] on div "Jugar" at bounding box center [272, 376] width 398 height 32
click at [279, 381] on button "Jugar" at bounding box center [271, 375] width 60 height 17
click at [666, 378] on span "Siguiente Heroe" at bounding box center [653, 373] width 93 height 9
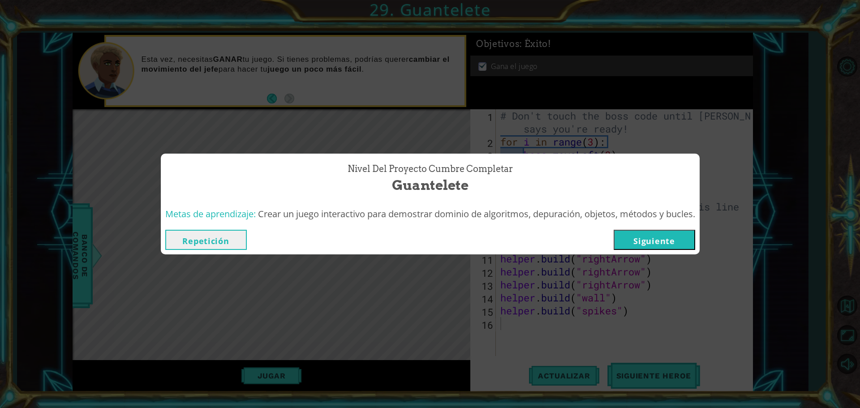
click at [675, 232] on button "Siguiente" at bounding box center [653, 240] width 81 height 20
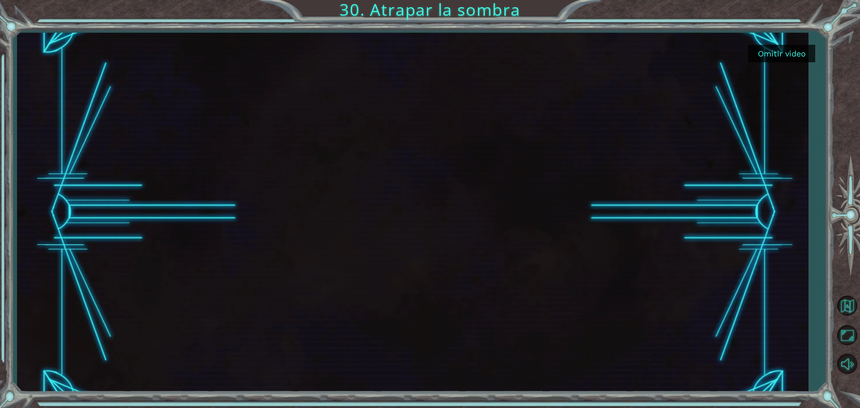
click at [776, 54] on button "Omitir video" at bounding box center [781, 53] width 67 height 17
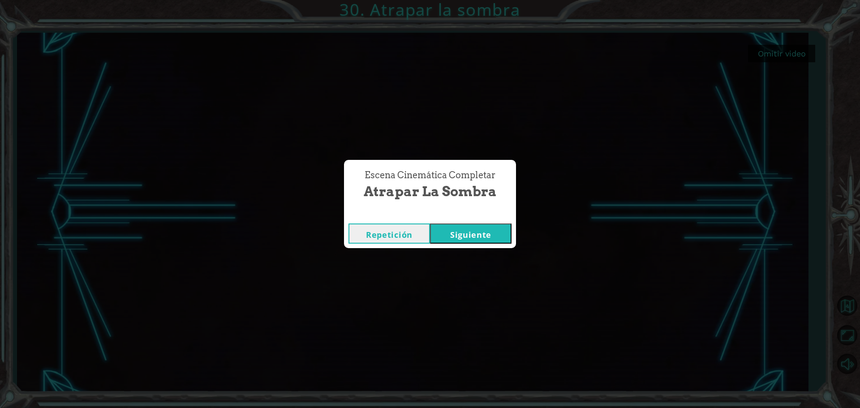
click at [475, 227] on button "Siguiente" at bounding box center [470, 233] width 81 height 20
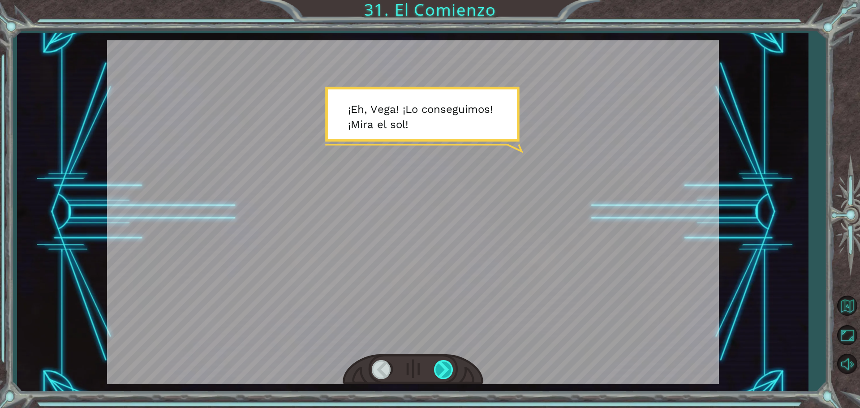
click at [441, 364] on div at bounding box center [444, 369] width 20 height 18
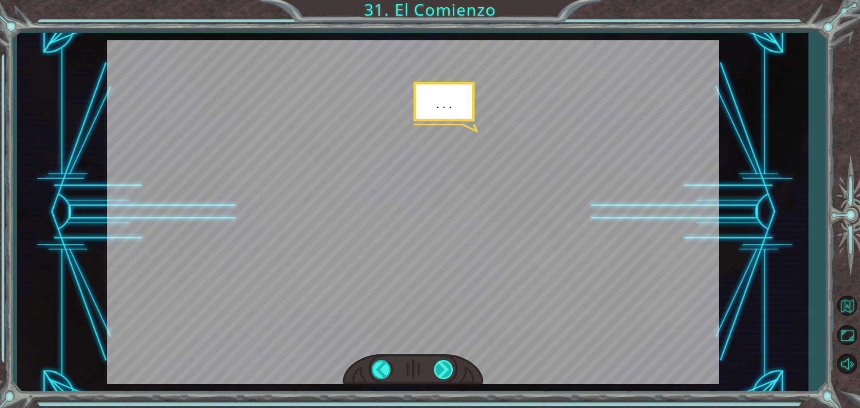
click at [441, 364] on div at bounding box center [444, 369] width 20 height 18
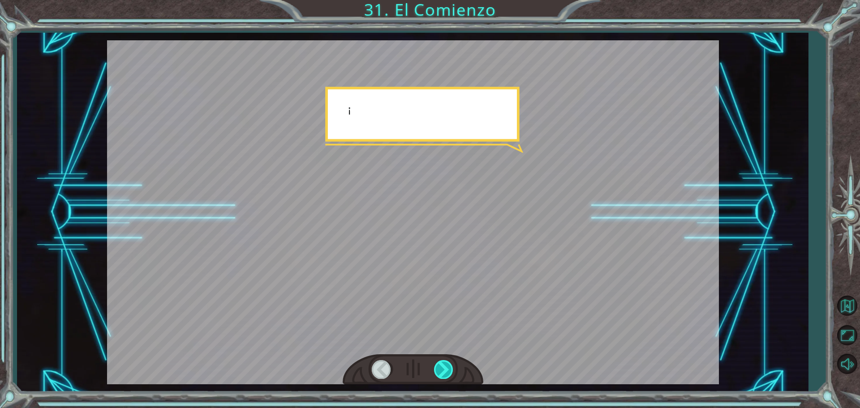
click at [441, 364] on div at bounding box center [444, 369] width 20 height 18
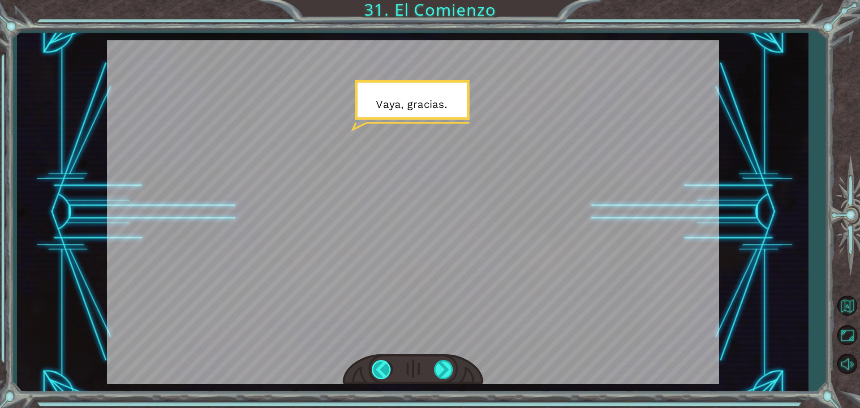
click at [377, 368] on div at bounding box center [382, 369] width 20 height 18
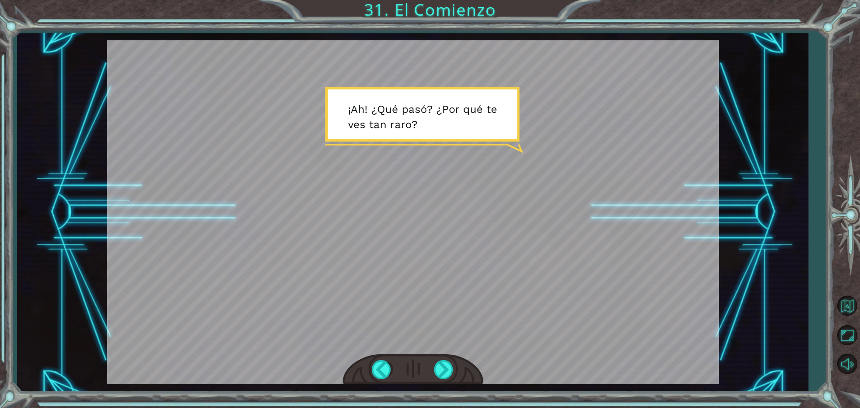
click at [432, 376] on div at bounding box center [412, 369] width 141 height 31
click at [442, 369] on div at bounding box center [444, 369] width 20 height 18
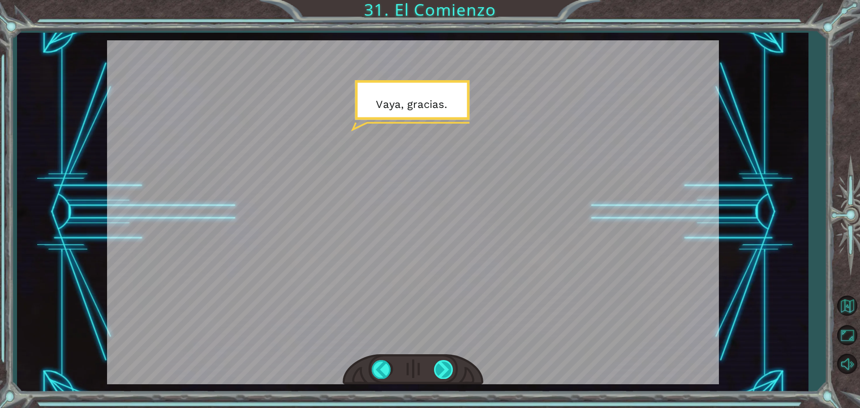
click at [442, 369] on div at bounding box center [444, 369] width 20 height 18
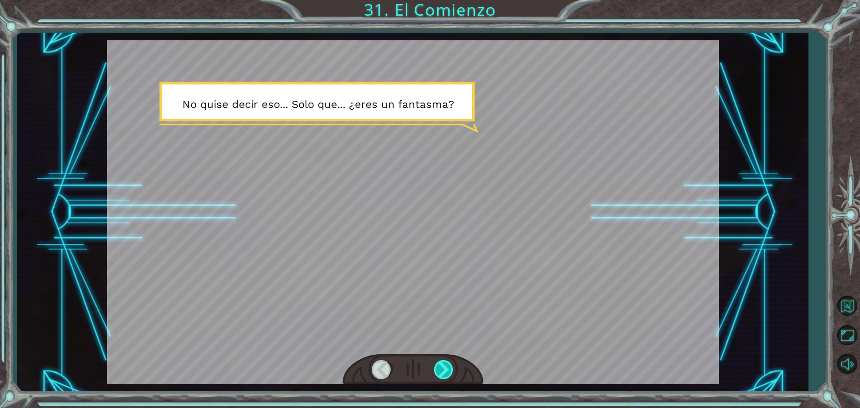
click at [442, 369] on div at bounding box center [444, 369] width 20 height 18
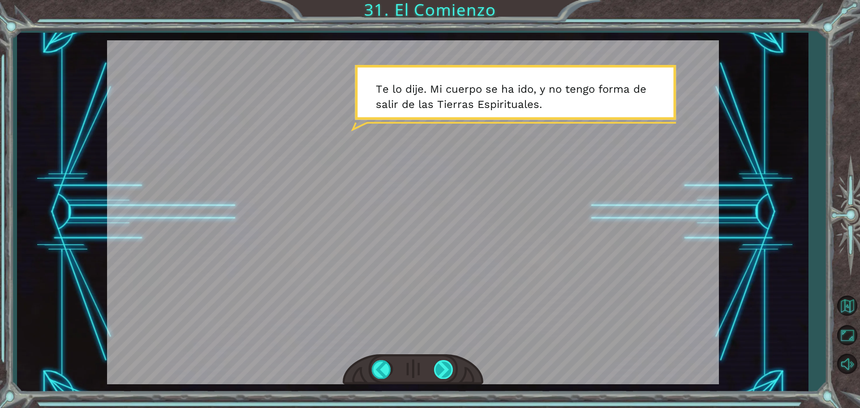
click at [442, 369] on div at bounding box center [444, 369] width 20 height 18
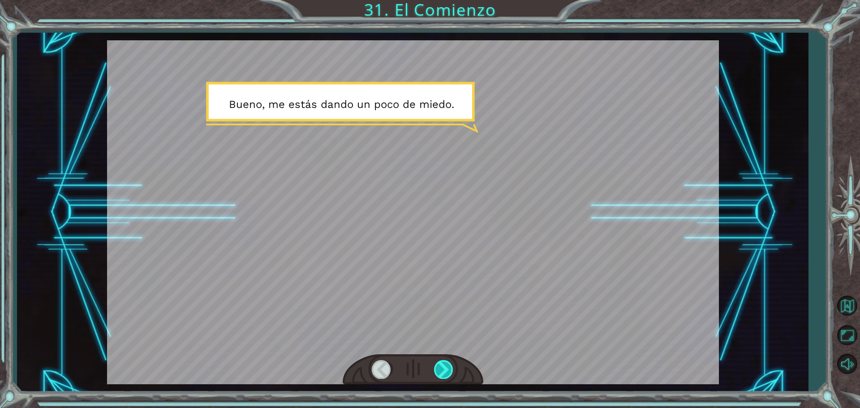
click at [442, 369] on div at bounding box center [444, 369] width 20 height 18
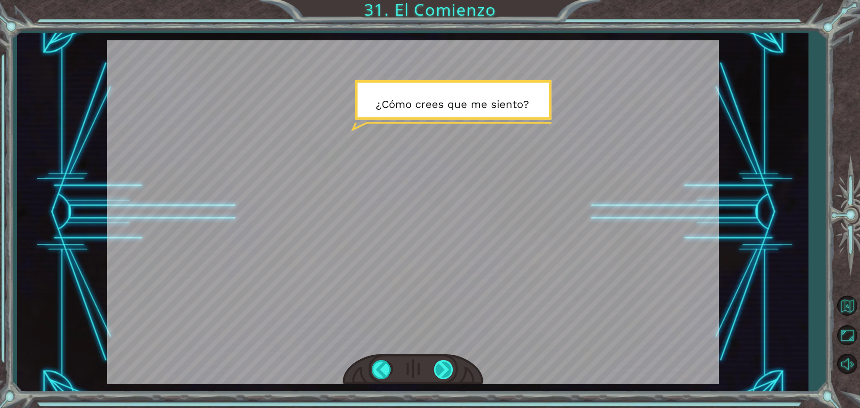
click at [442, 369] on div at bounding box center [444, 369] width 20 height 18
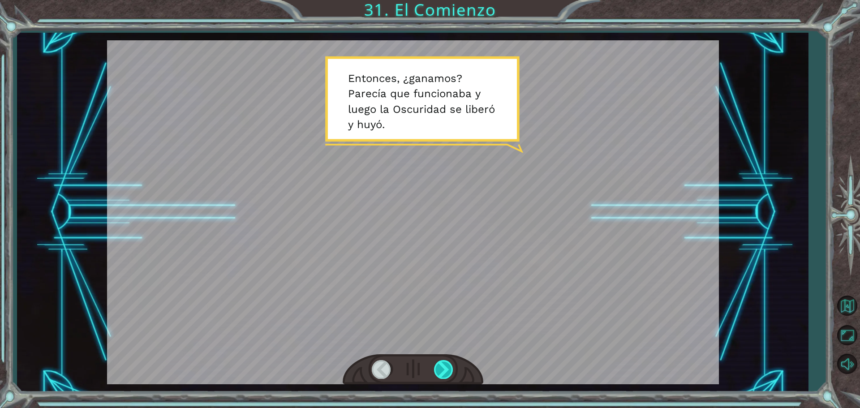
click at [442, 369] on div at bounding box center [444, 369] width 20 height 18
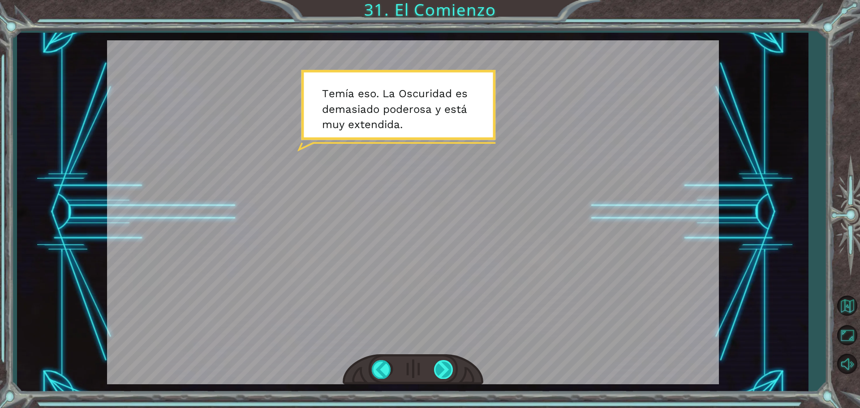
click at [446, 371] on div at bounding box center [444, 369] width 20 height 18
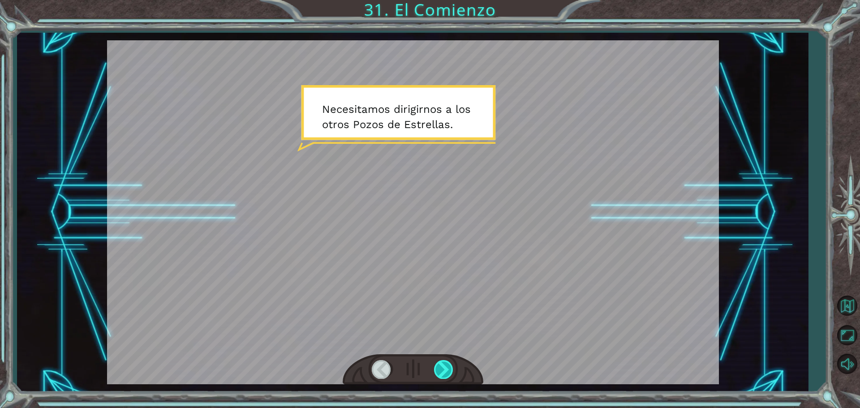
click at [446, 371] on div at bounding box center [444, 369] width 20 height 18
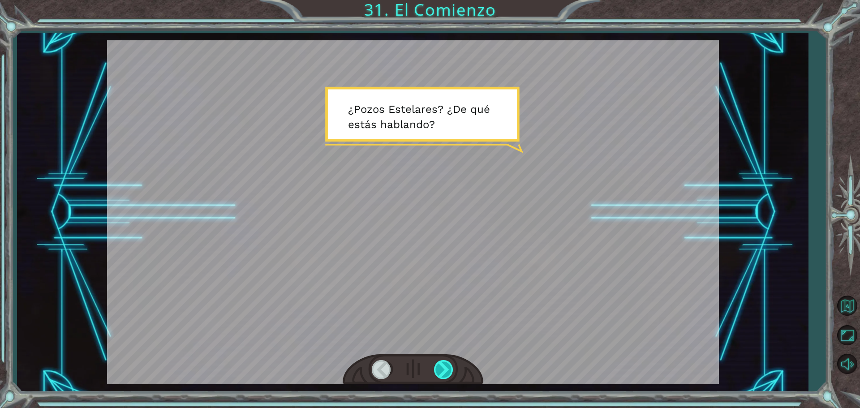
click at [446, 371] on div at bounding box center [444, 369] width 20 height 18
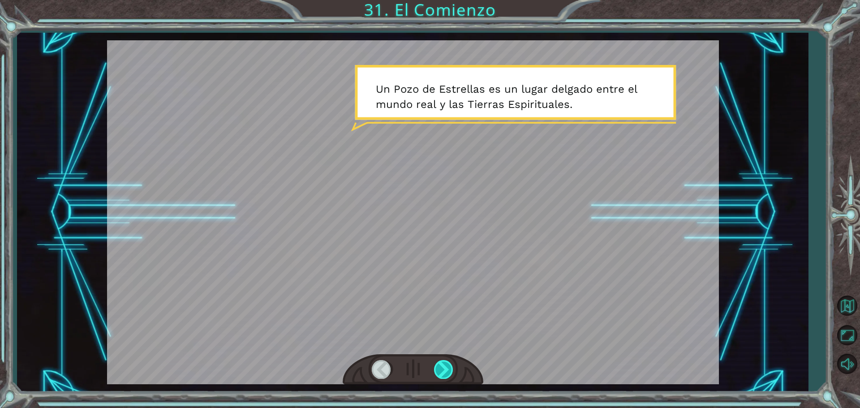
click at [446, 371] on div at bounding box center [444, 369] width 20 height 18
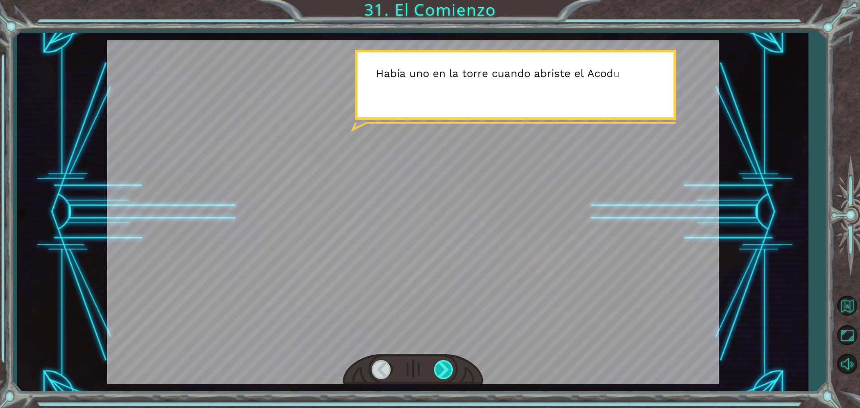
click at [446, 371] on div at bounding box center [444, 369] width 20 height 18
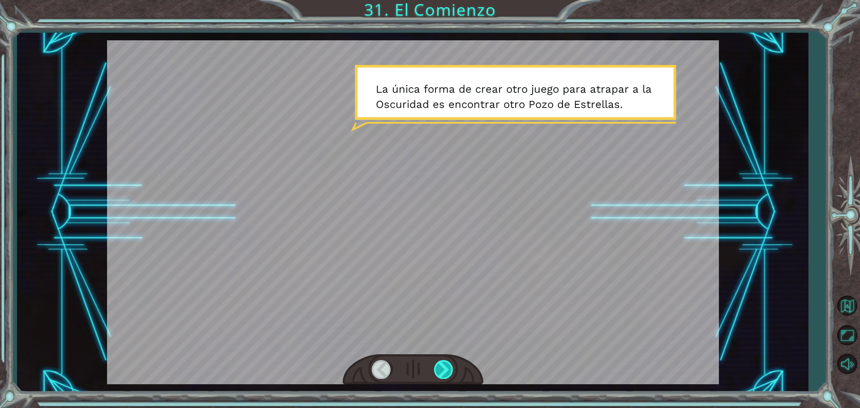
click at [446, 371] on div at bounding box center [444, 369] width 20 height 18
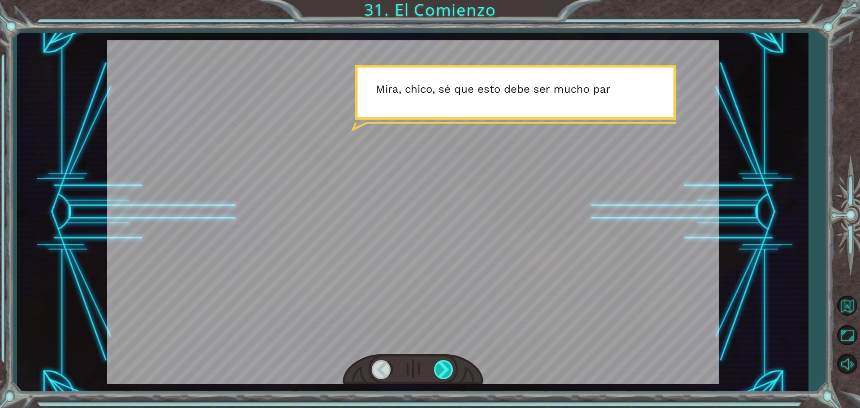
click at [447, 376] on div at bounding box center [444, 369] width 20 height 18
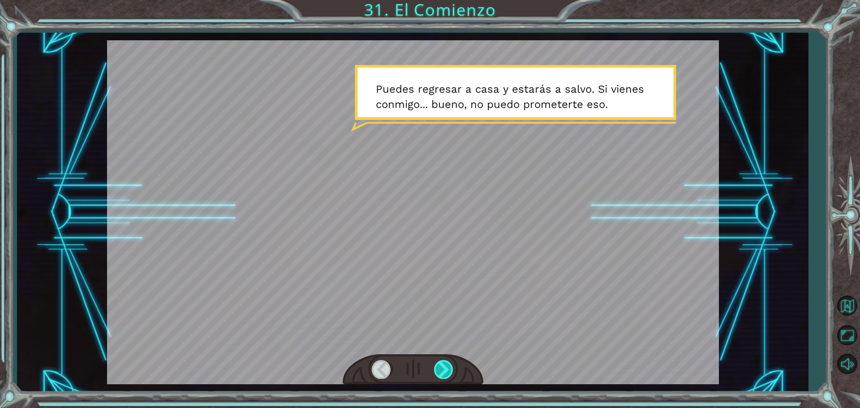
click at [450, 378] on div at bounding box center [444, 369] width 20 height 18
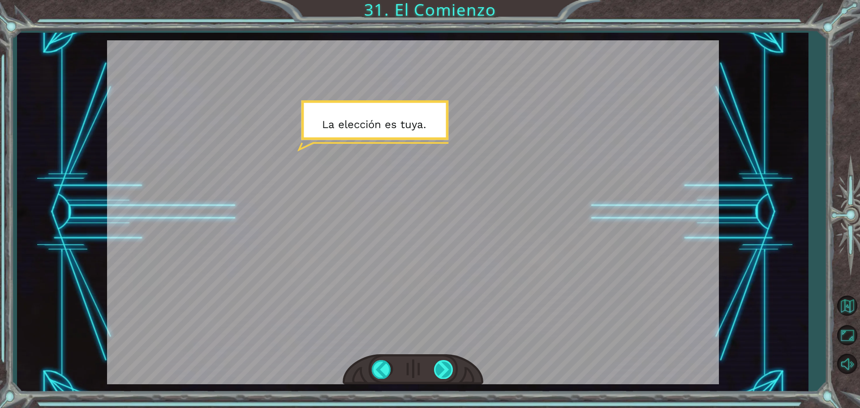
click at [446, 371] on div at bounding box center [444, 369] width 20 height 18
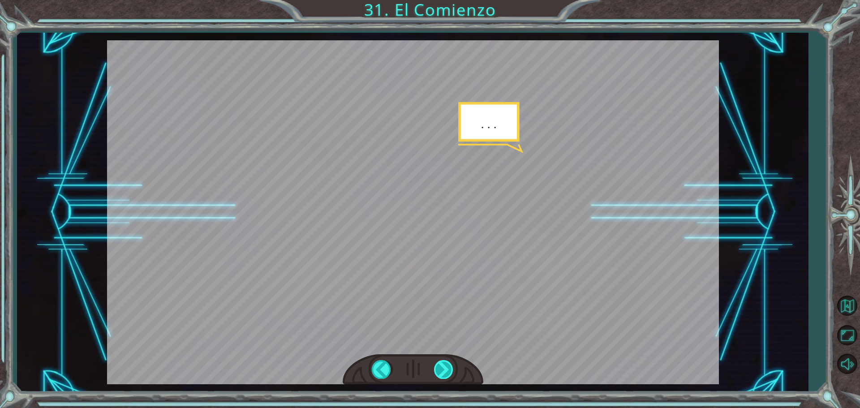
click at [446, 371] on div at bounding box center [444, 369] width 20 height 18
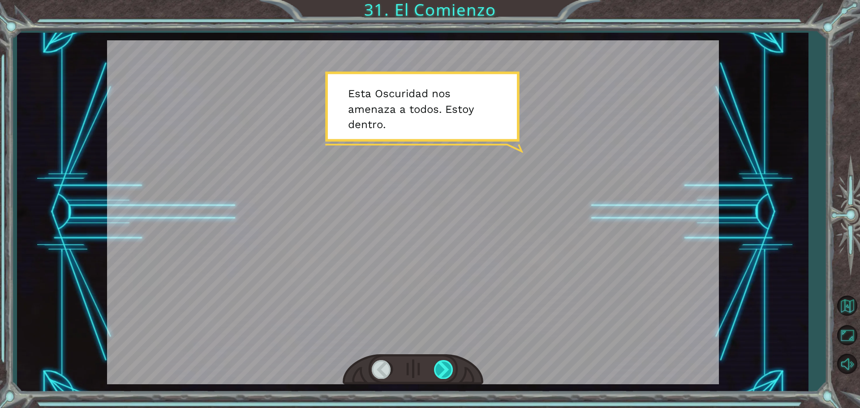
click at [446, 371] on div at bounding box center [444, 369] width 20 height 18
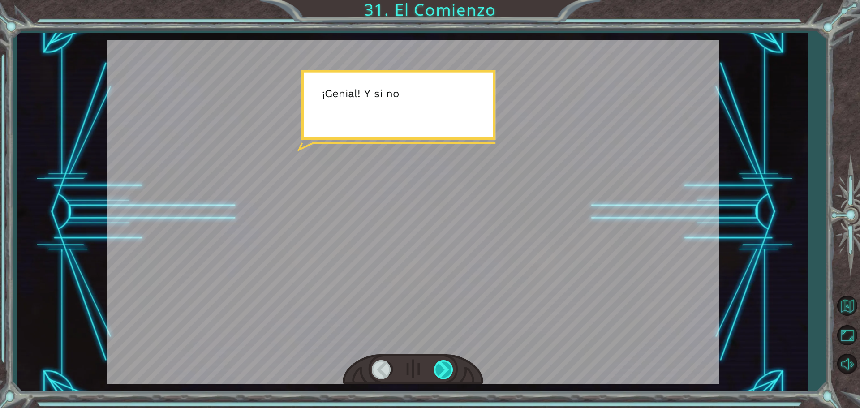
click at [446, 371] on div at bounding box center [444, 369] width 20 height 18
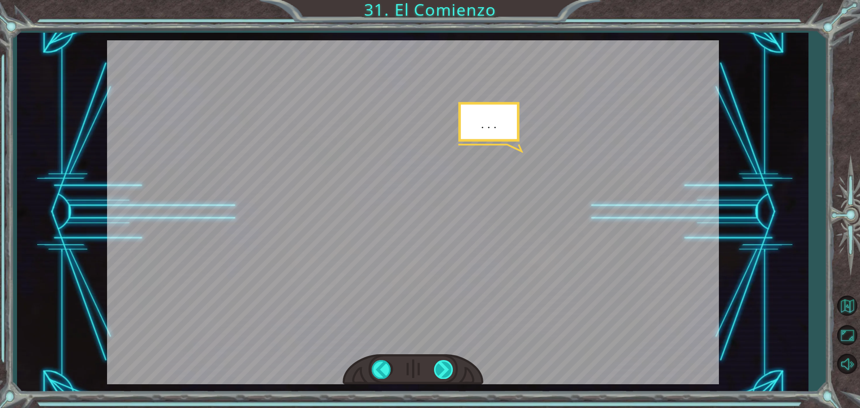
click at [446, 371] on div at bounding box center [444, 369] width 20 height 18
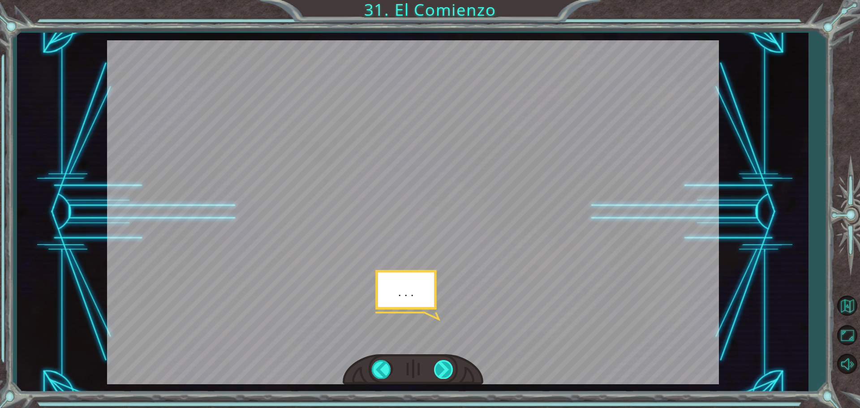
click at [446, 371] on div at bounding box center [444, 369] width 20 height 18
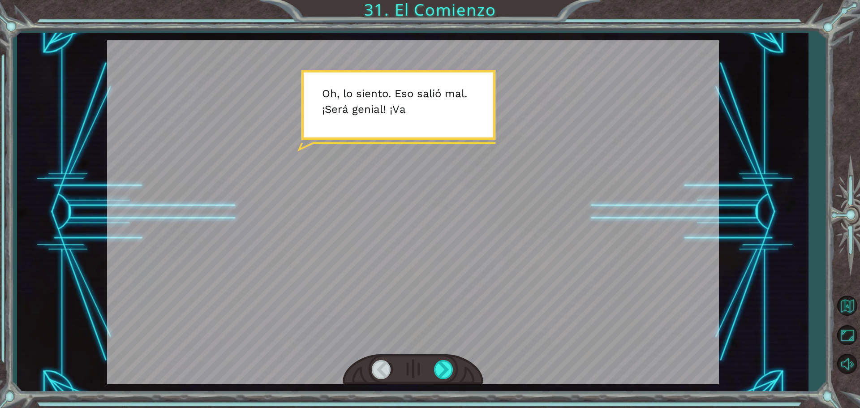
click at [380, 366] on div at bounding box center [382, 369] width 20 height 18
click at [439, 368] on div at bounding box center [444, 369] width 20 height 18
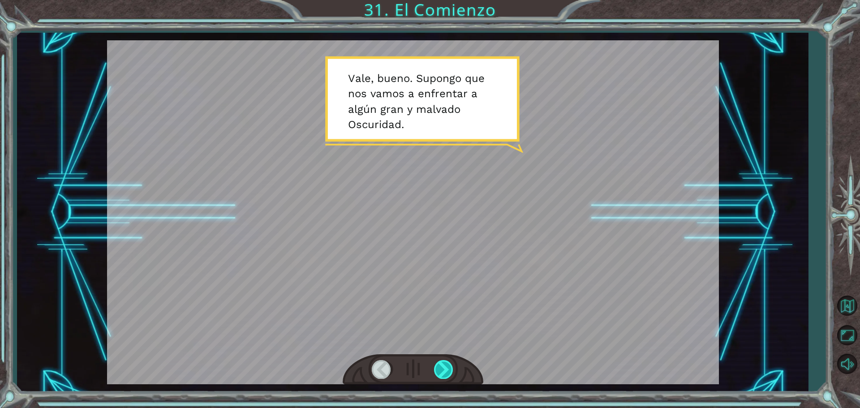
click at [445, 368] on div at bounding box center [444, 369] width 20 height 18
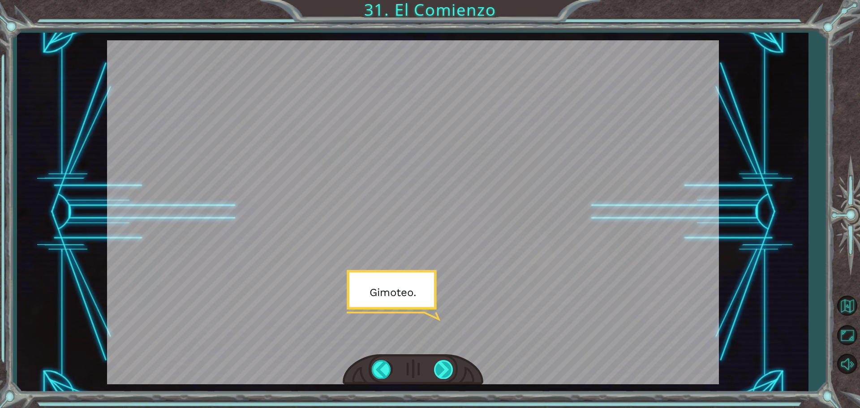
click at [445, 368] on div at bounding box center [444, 369] width 20 height 18
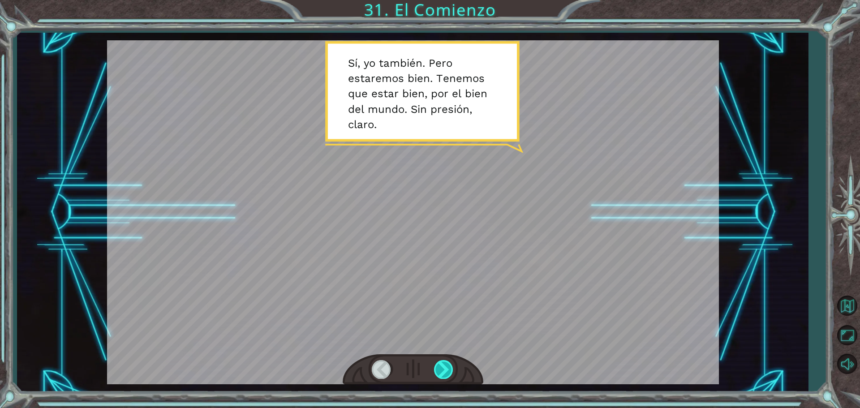
click at [445, 368] on div at bounding box center [444, 369] width 20 height 18
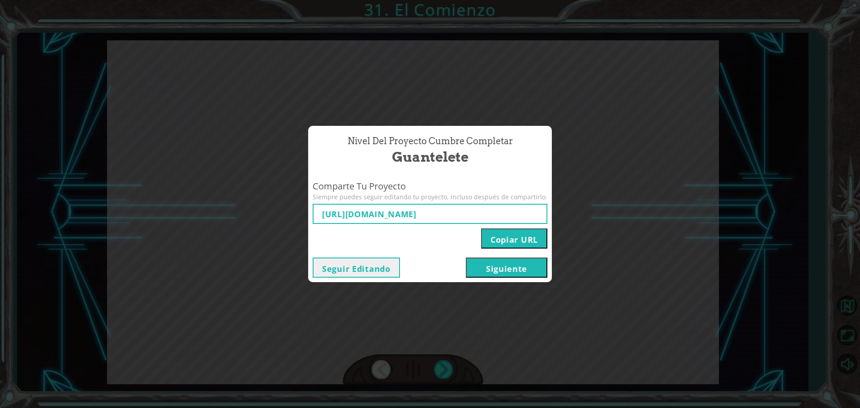
click at [471, 268] on button "Siguiente" at bounding box center [506, 267] width 81 height 20
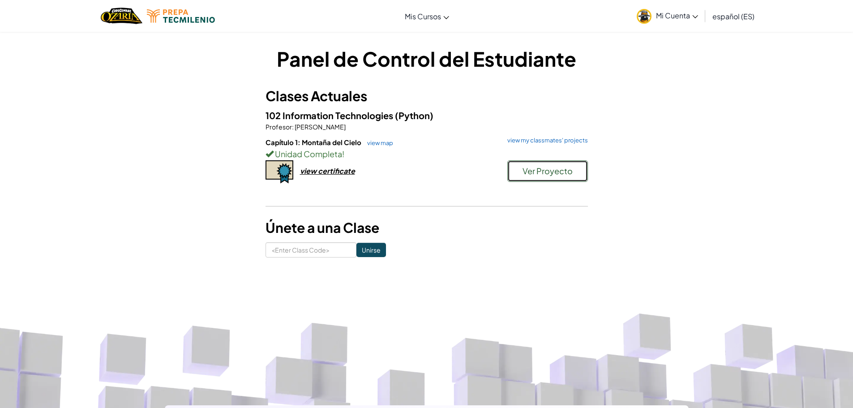
click at [531, 173] on span "Ver Proyecto" at bounding box center [547, 171] width 50 height 10
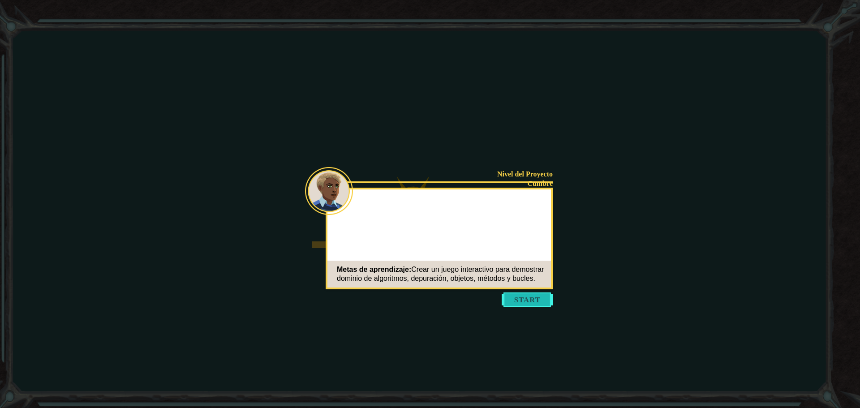
click at [526, 296] on button "Start" at bounding box center [526, 299] width 51 height 14
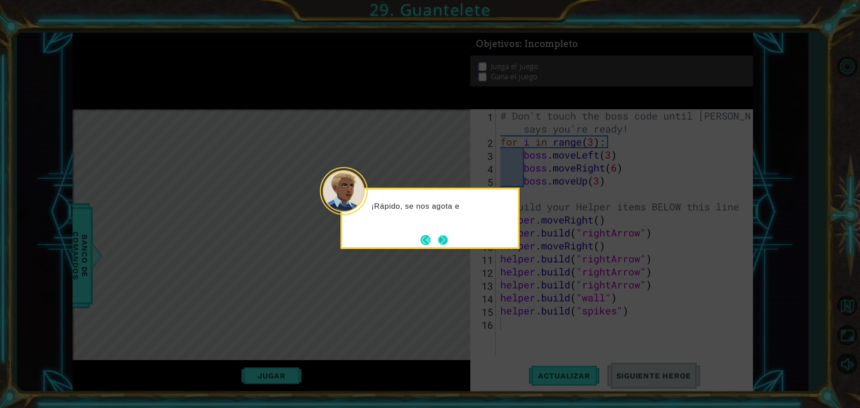
click at [443, 240] on button "Next" at bounding box center [442, 239] width 13 height 13
click at [443, 240] on button "Next" at bounding box center [442, 239] width 15 height 15
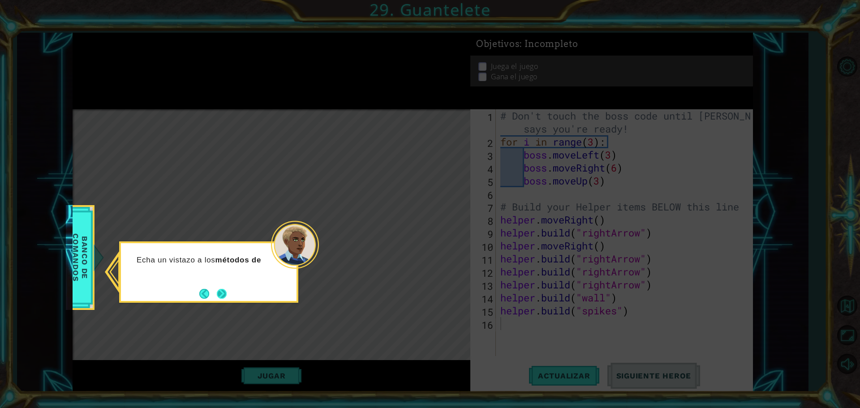
click at [218, 292] on button "Next" at bounding box center [222, 294] width 16 height 16
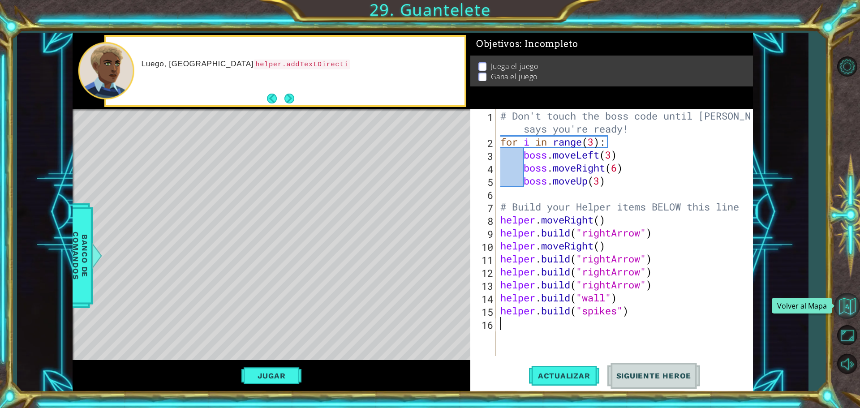
click at [841, 300] on button "Volver al Mapa" at bounding box center [847, 306] width 26 height 26
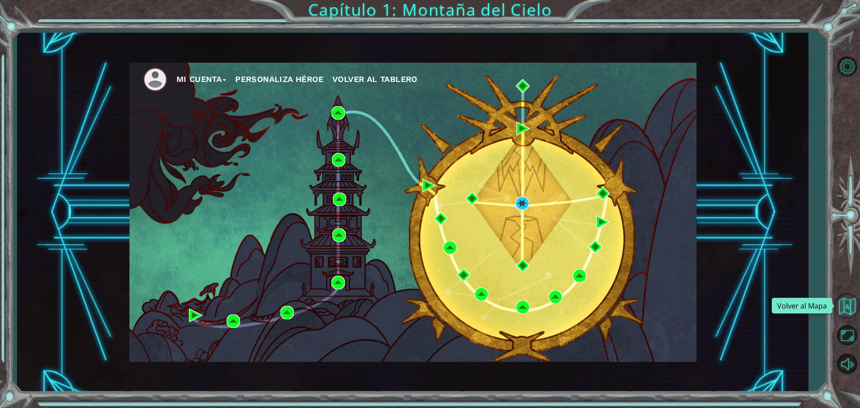
click at [850, 307] on button "Volver al Mapa" at bounding box center [847, 306] width 26 height 26
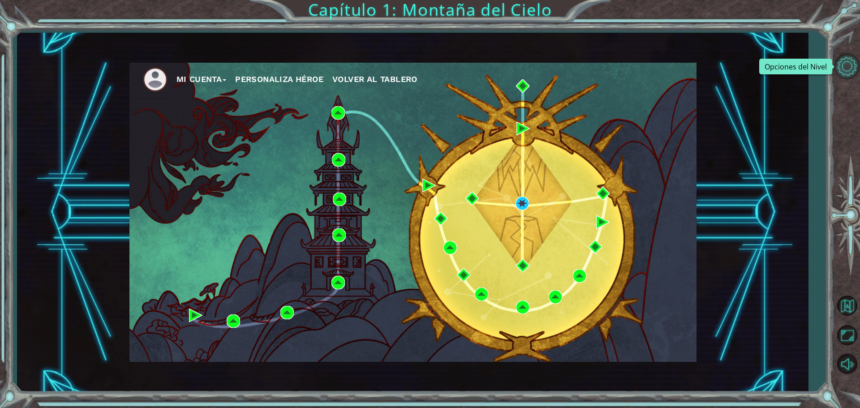
click at [851, 68] on button "Opciones del Nivel" at bounding box center [847, 66] width 26 height 26
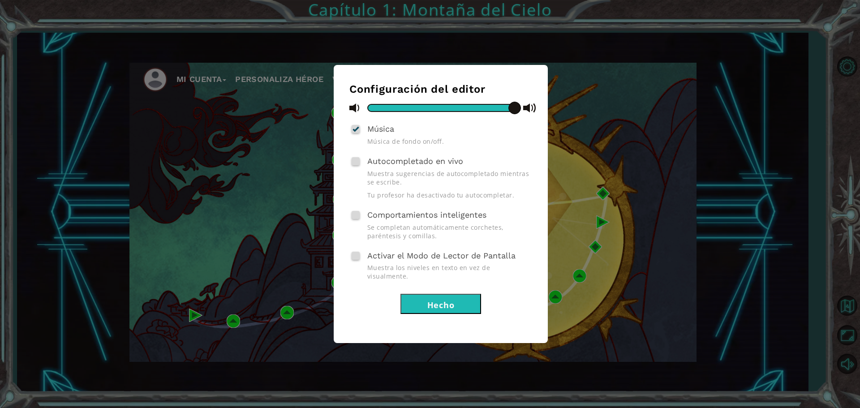
click at [454, 295] on button "Hecho" at bounding box center [440, 304] width 81 height 20
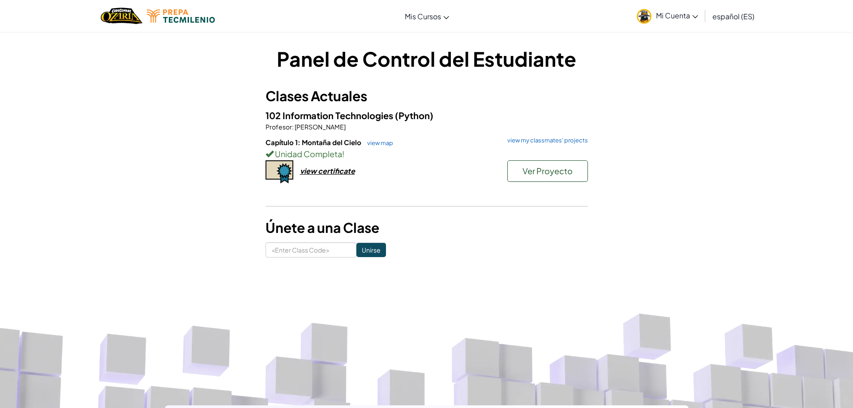
click at [647, 13] on img at bounding box center [644, 16] width 15 height 15
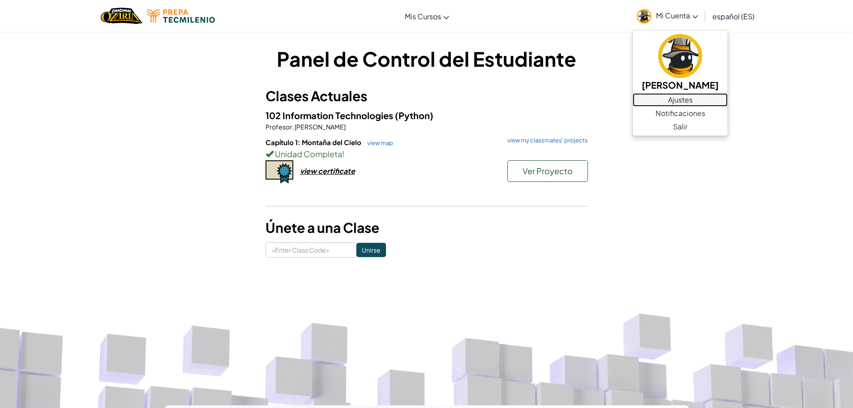
click at [673, 101] on link "Ajustes" at bounding box center [680, 99] width 95 height 13
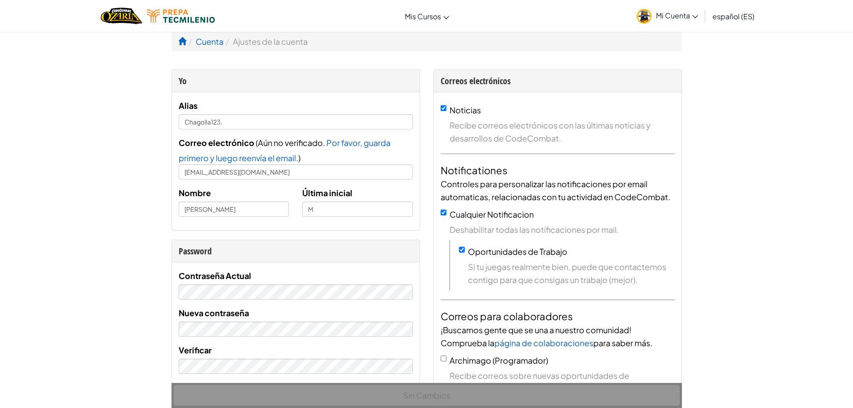
click at [272, 41] on li "Ajustes de la cuenta" at bounding box center [265, 41] width 84 height 13
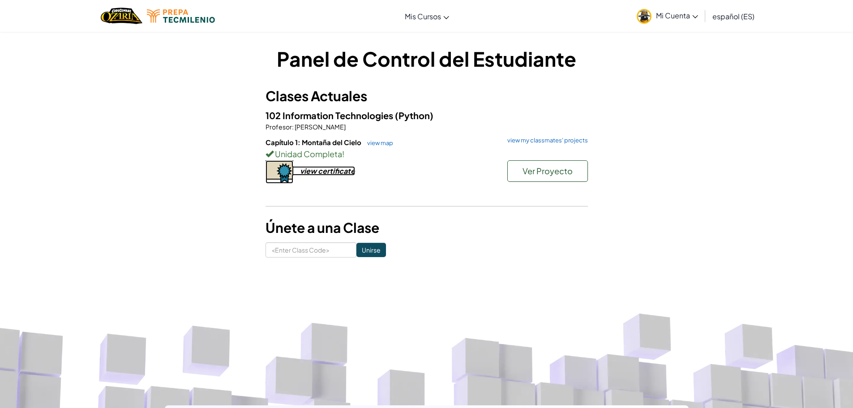
click at [323, 172] on div "view certificate" at bounding box center [327, 170] width 55 height 9
